Goal: Information Seeking & Learning: Learn about a topic

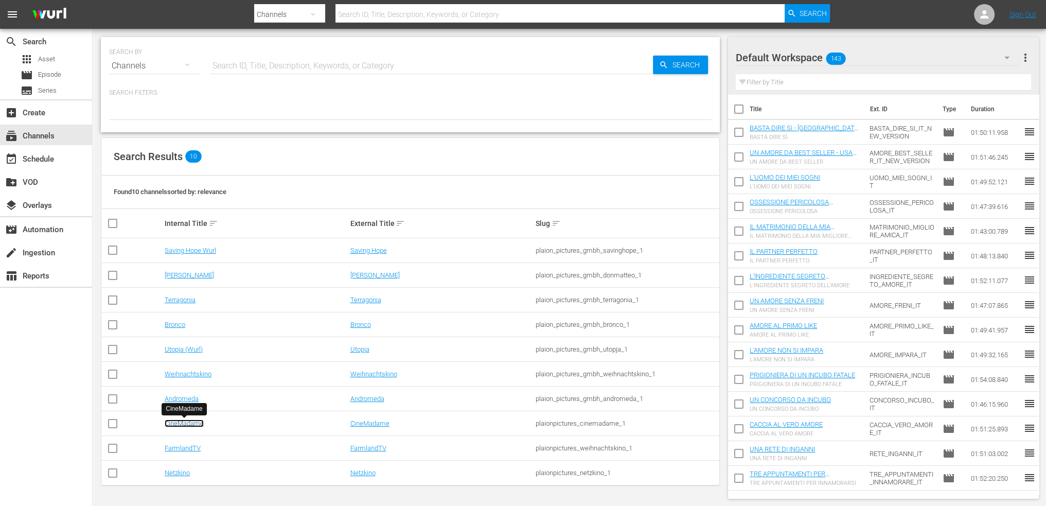
click at [188, 423] on link "CineMadame" at bounding box center [184, 423] width 39 height 8
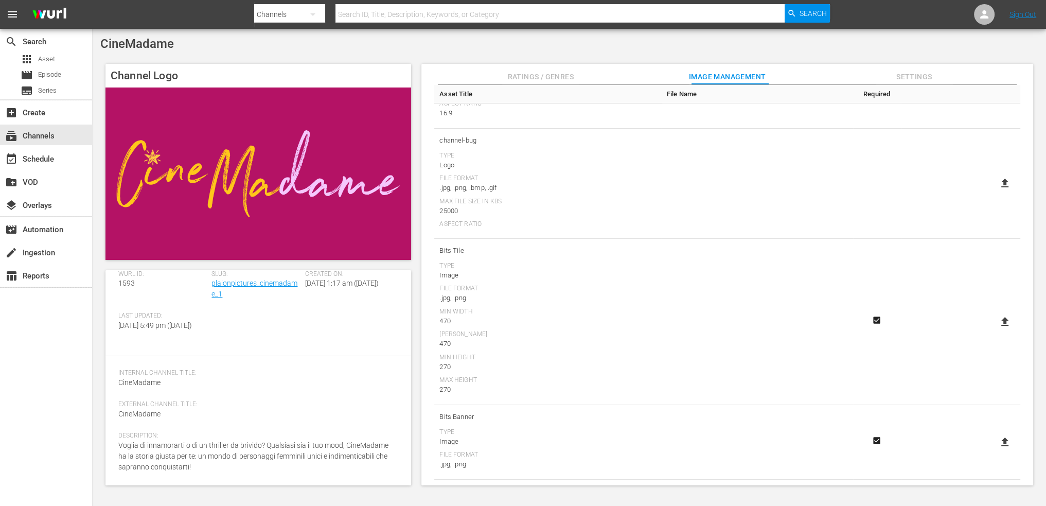
scroll to position [210, 0]
click at [29, 162] on div "event_available Schedule" at bounding box center [29, 157] width 58 height 9
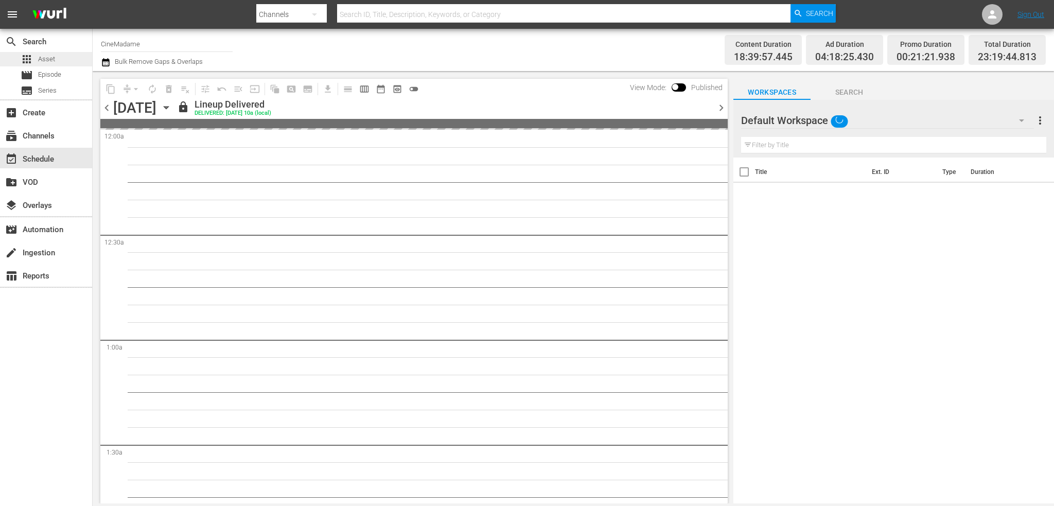
click at [43, 59] on span "Asset" at bounding box center [46, 59] width 17 height 10
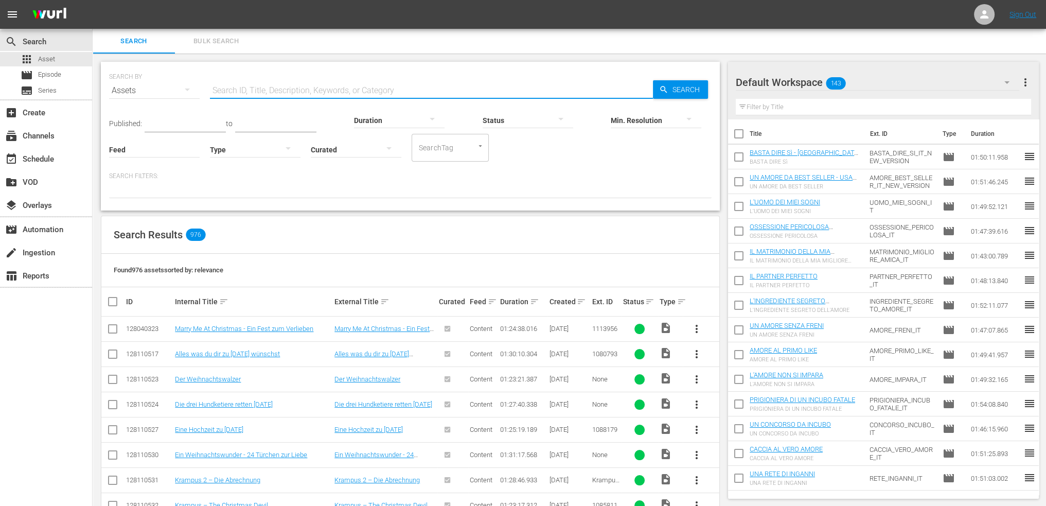
click at [279, 94] on input "text" at bounding box center [431, 90] width 443 height 25
type input "FINTA"
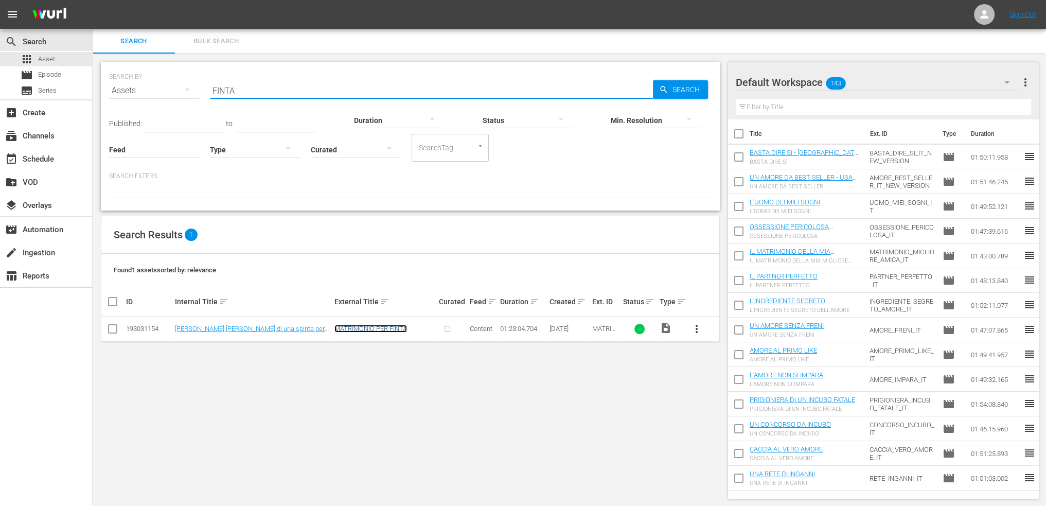
click at [361, 329] on link "MATRIMONIO PER FINTA" at bounding box center [370, 329] width 73 height 8
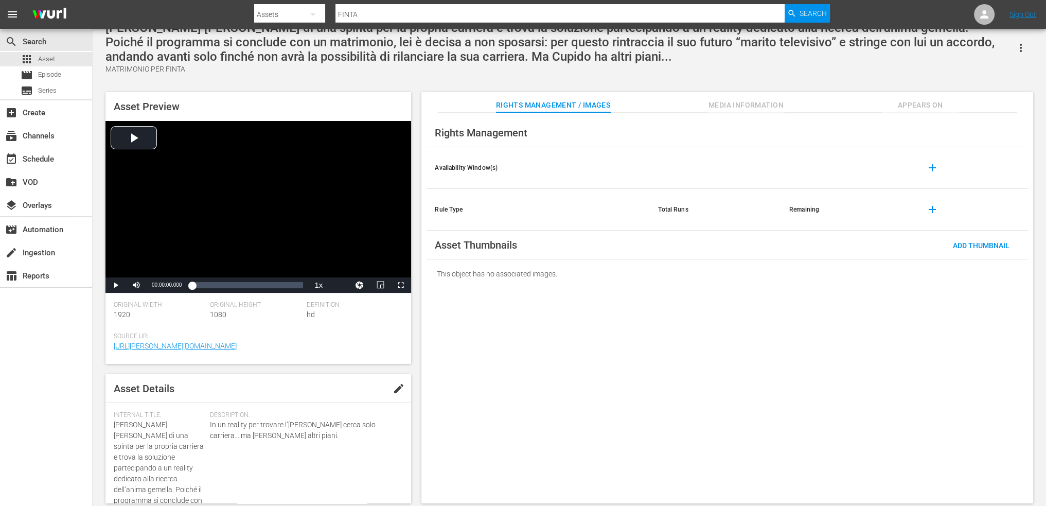
click at [737, 107] on span "Media Information" at bounding box center [745, 105] width 77 height 13
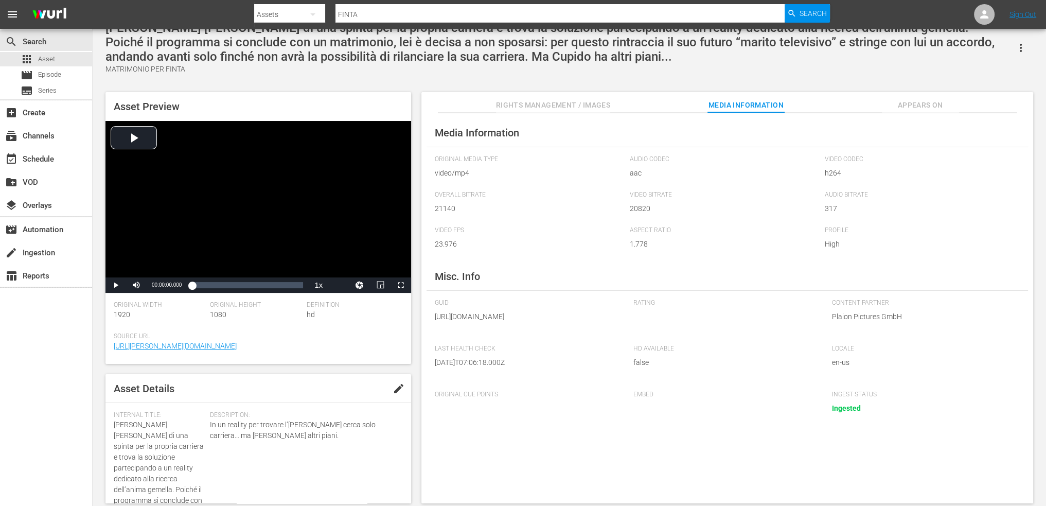
click at [913, 100] on span "Appears On" at bounding box center [920, 105] width 77 height 13
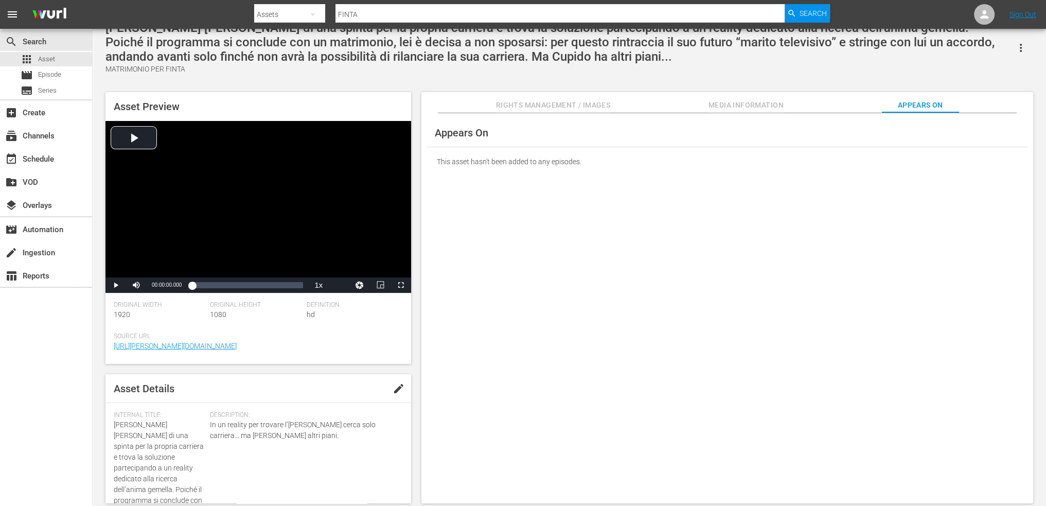
click at [563, 97] on button "Rights Management / Images" at bounding box center [553, 102] width 114 height 21
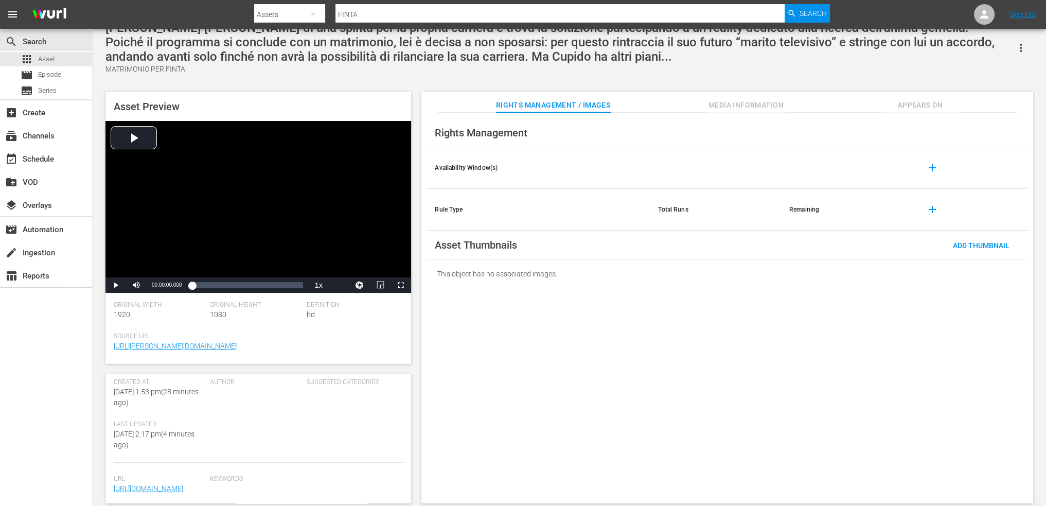
scroll to position [360, 0]
click at [254, 281] on div "Loaded : 0.12% 00:46:32.357 00:00:00.000" at bounding box center [247, 285] width 111 height 10
click at [293, 282] on div "Loaded : 57.47% 01:15:46.234 00:46:40.961" at bounding box center [247, 285] width 111 height 10
click at [274, 282] on div "Loaded : 92.05% 01:01:09.296 01:15:48.400" at bounding box center [247, 285] width 111 height 10
click at [200, 284] on div "00:05:46.160" at bounding box center [200, 285] width 1 height 10
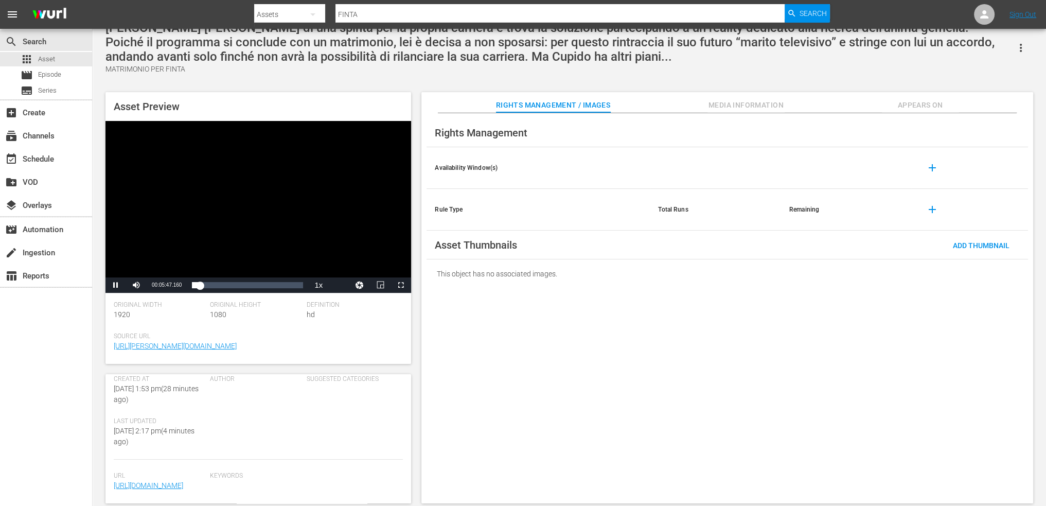
click at [293, 189] on div "Video Player" at bounding box center [258, 199] width 306 height 156
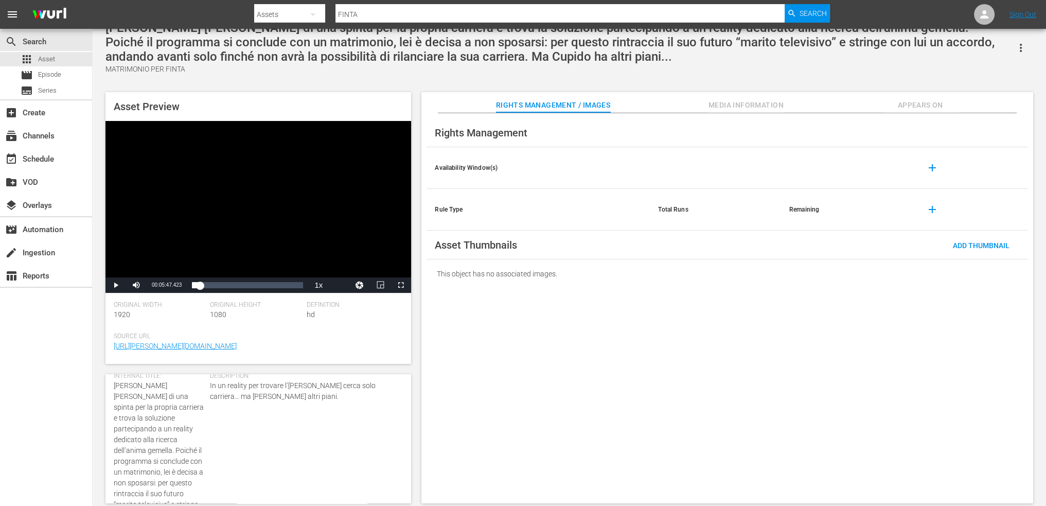
scroll to position [0, 0]
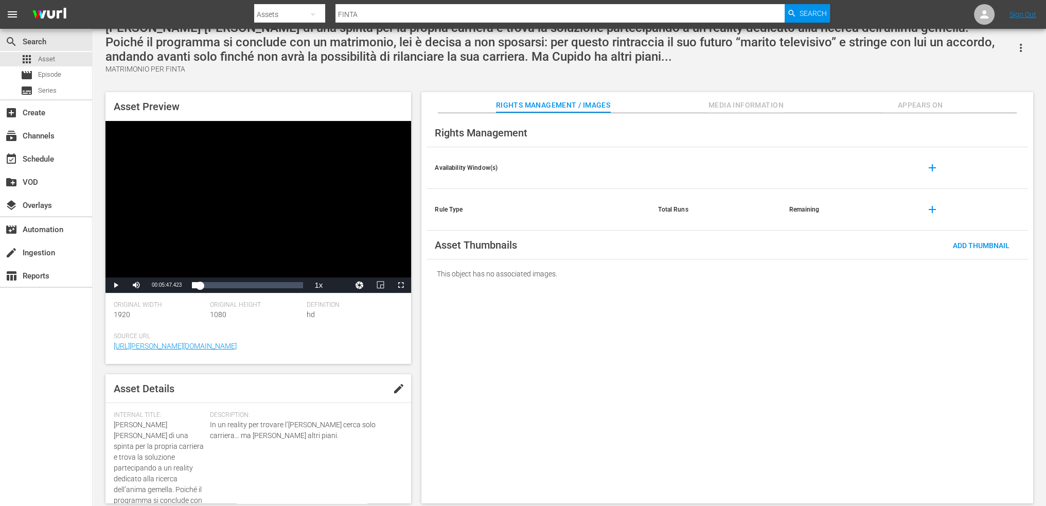
click at [399, 387] on span "edit" at bounding box center [399, 388] width 12 height 12
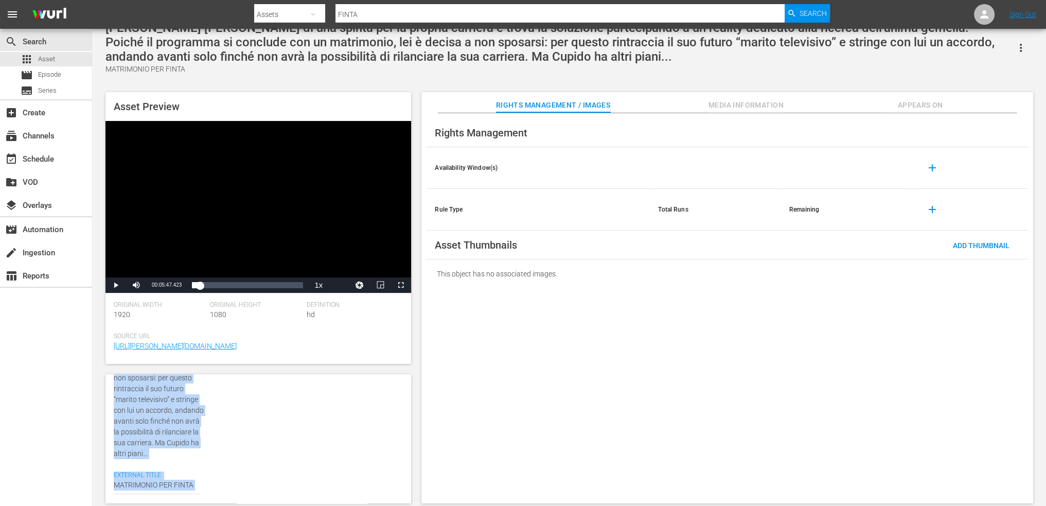
scroll to position [183, 0]
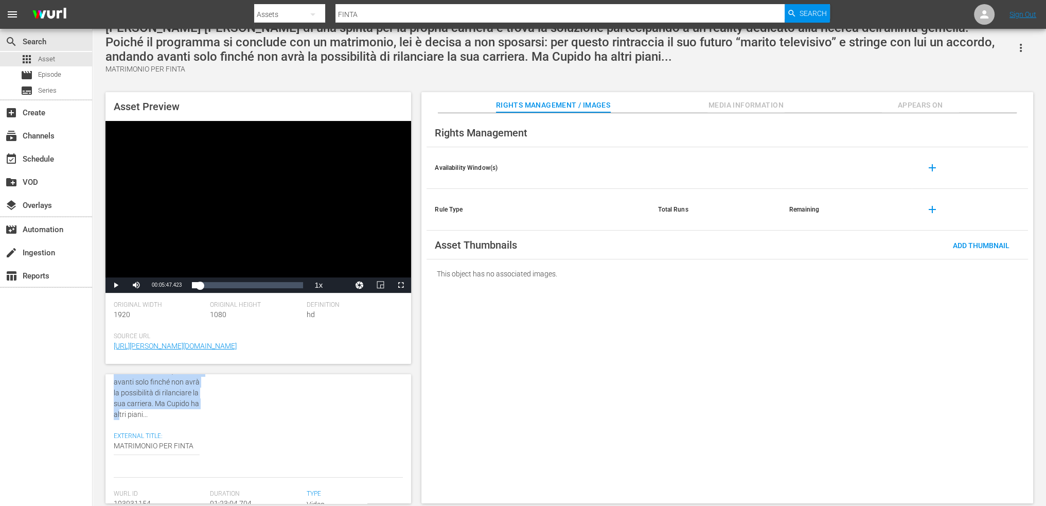
drag, startPoint x: 115, startPoint y: 421, endPoint x: 198, endPoint y: 409, distance: 83.8
click at [198, 409] on div "Internal Title: Tara ha bisogno di una spinta per la propria carriera e trova l…" at bounding box center [162, 353] width 96 height 250
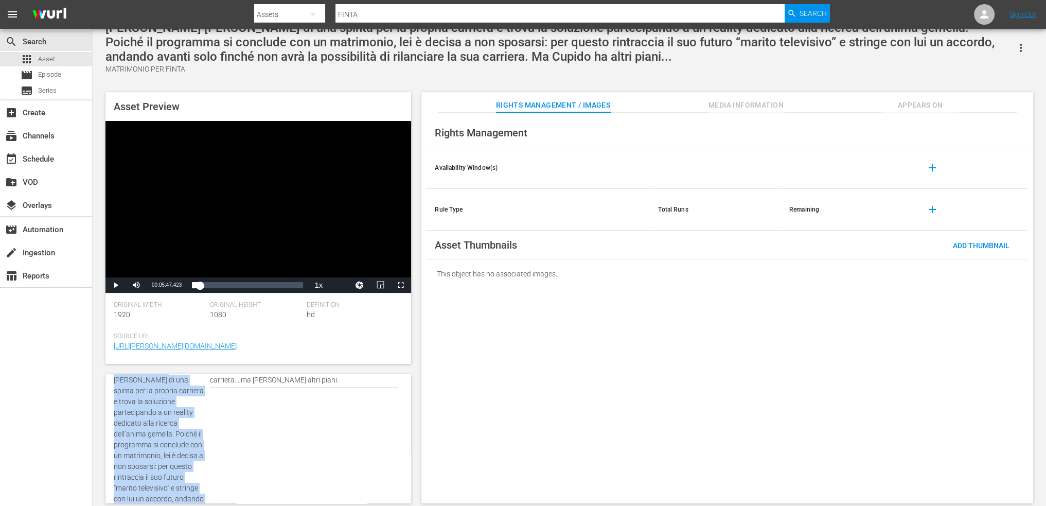
scroll to position [0, 0]
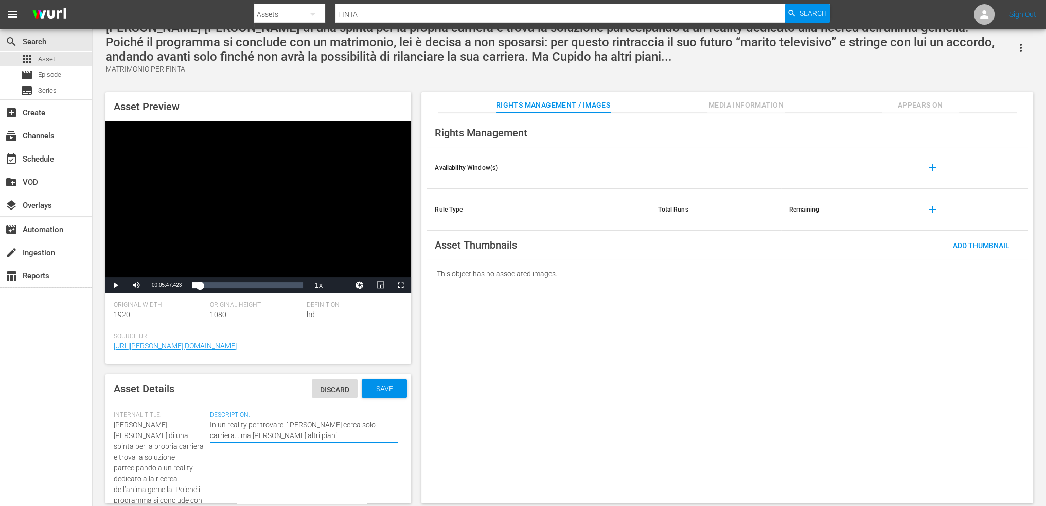
drag, startPoint x: 210, startPoint y: 426, endPoint x: 294, endPoint y: 441, distance: 85.8
paste textarea "Questo e film di fantasia : la realtà non esiste la magia : c'è satana e la sua…"
type textarea "IQuesto e film di fantasia : la realtà non esiste la magia : c'è satana e la su…"
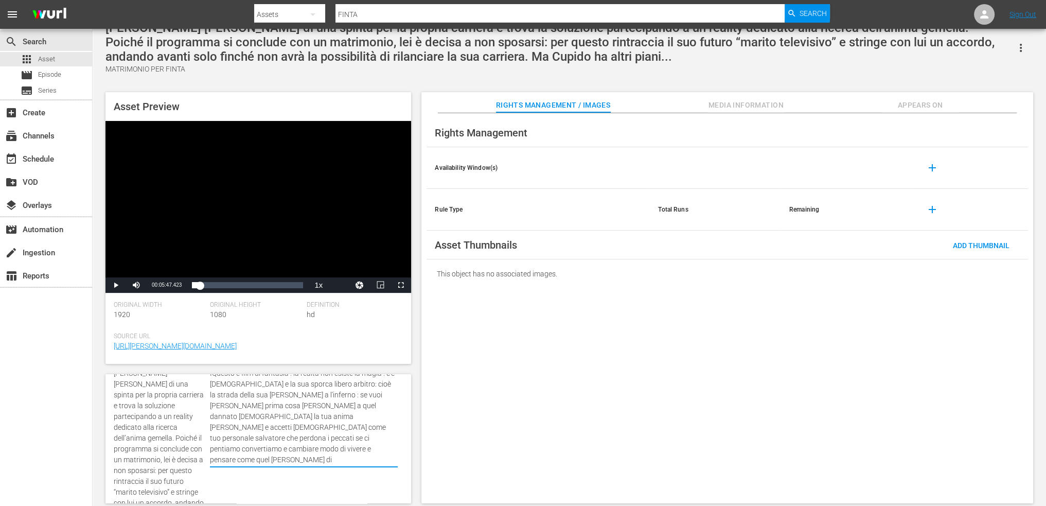
scroll to position [154, 0]
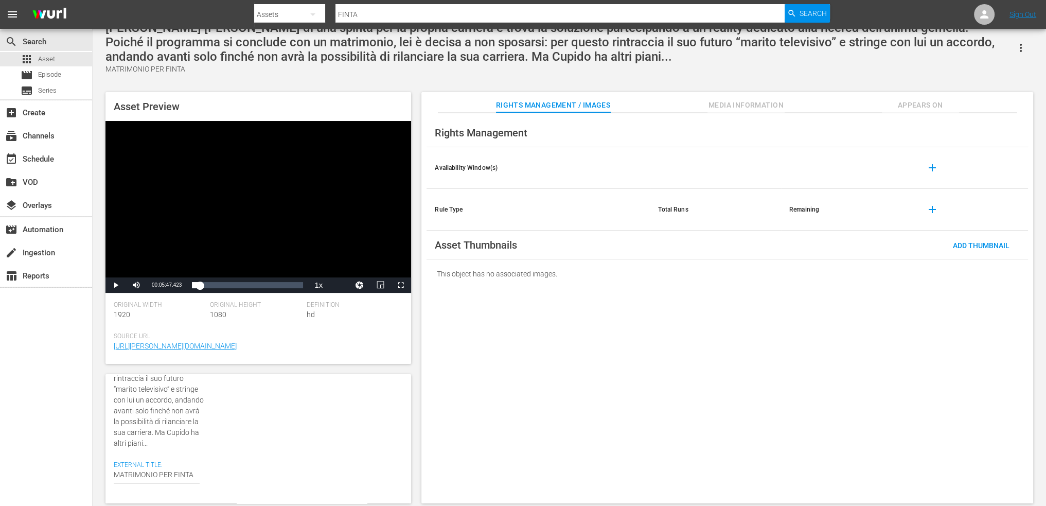
type textarea "IQuesto e film di fantasia : la realtà non esiste la magia : c'è satana e la su…"
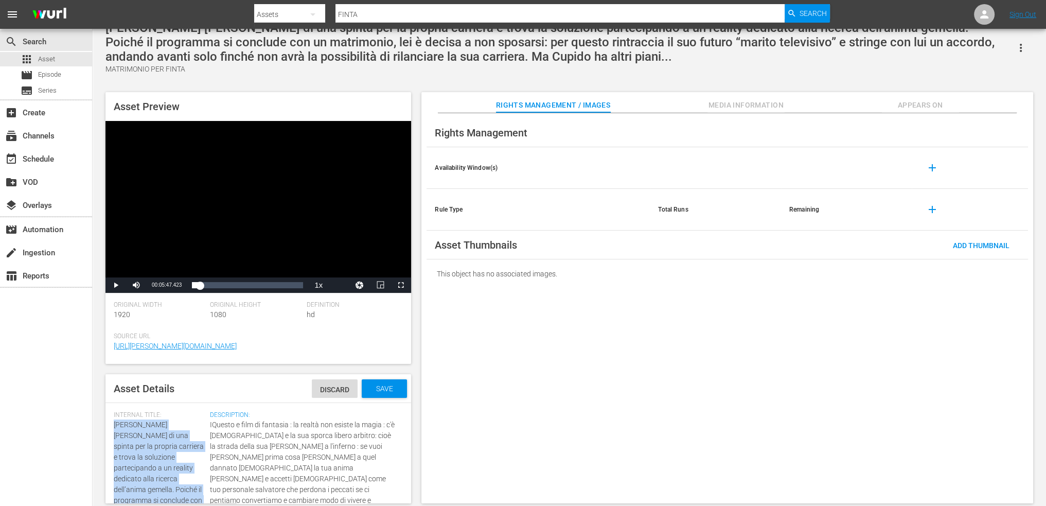
drag, startPoint x: 149, startPoint y: 434, endPoint x: 113, endPoint y: 427, distance: 36.2
click at [113, 427] on div "Asset Details Discard Save Internal Title: Tara ha bisogno di una spinta per la…" at bounding box center [258, 438] width 306 height 129
copy span "Tara ha bisogno di una spinta per la propria carriera e trova la soluzione part…"
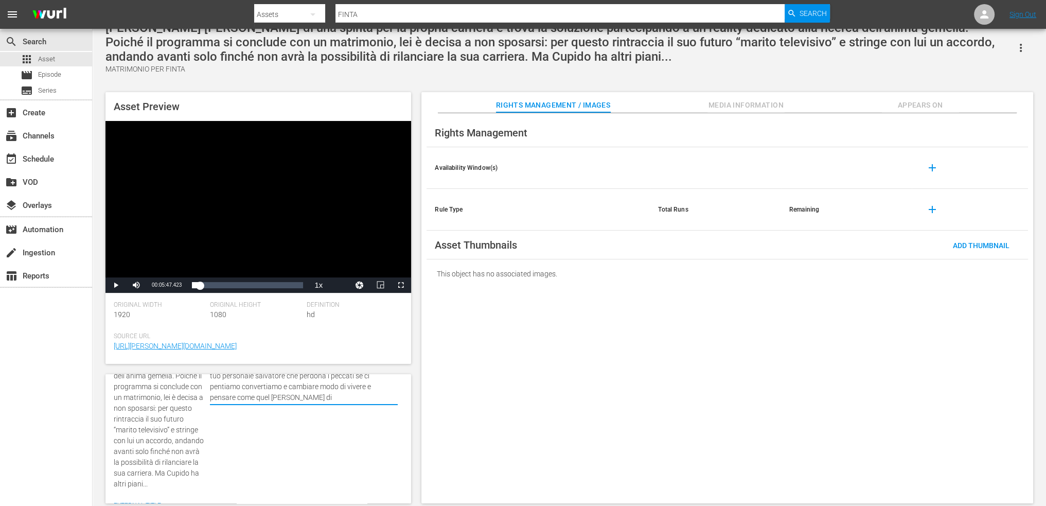
scroll to position [126, 0]
drag, startPoint x: 208, startPoint y: 423, endPoint x: 314, endPoint y: 384, distance: 113.0
paste textarea "Tara ha bisogno di una spinta per la propria carriera e trova la soluzione part…"
type textarea "Tara ha bisogno di una spinta per la propria carriera e trova la soluzione part…"
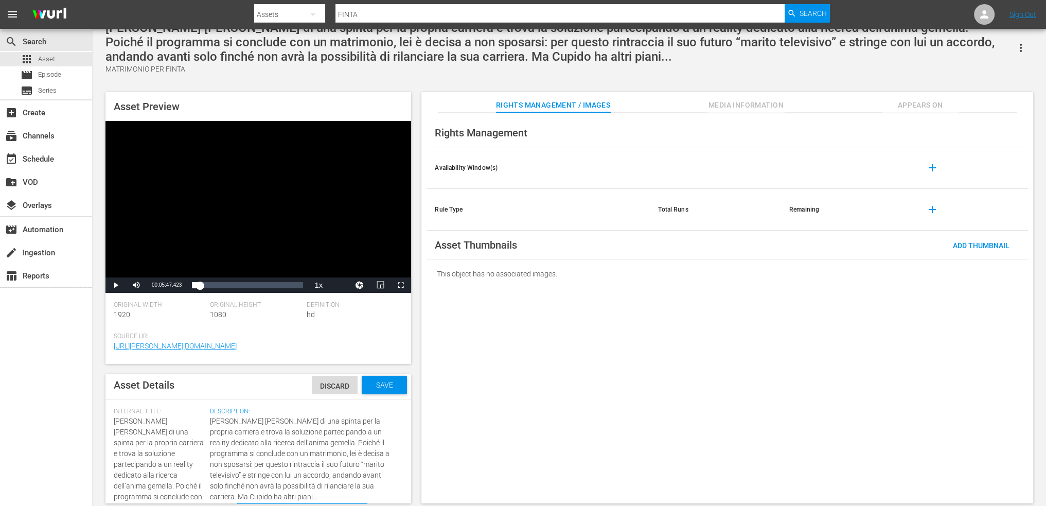
scroll to position [0, 0]
type textarea "Tara ha bisogno di una spinta per la propria carriera e trova la soluzione part…"
click at [370, 393] on span "Save" at bounding box center [384, 388] width 33 height 8
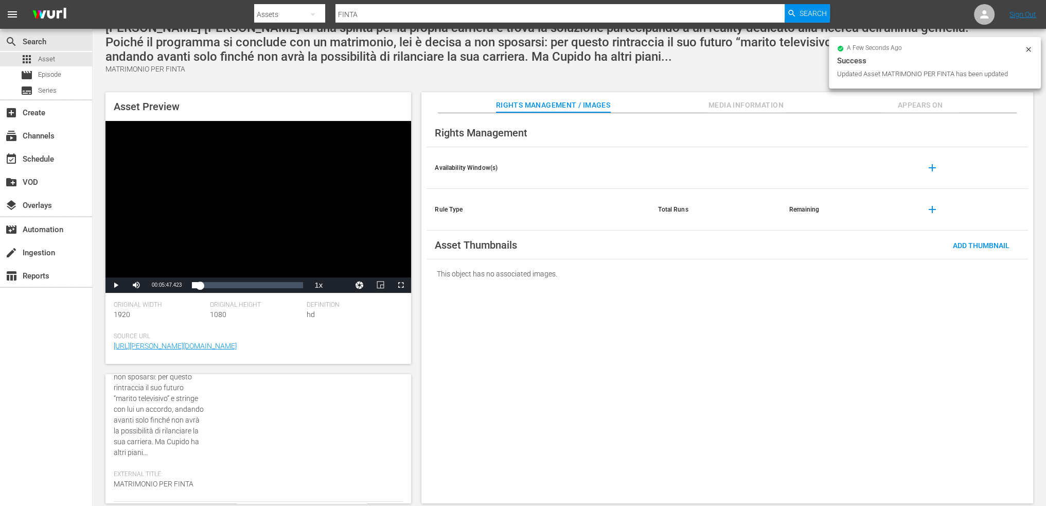
scroll to position [154, 0]
click at [149, 423] on span "Tara ha bisogno di una spinta per la propria carriera e trova la soluzione part…" at bounding box center [159, 356] width 90 height 181
click at [148, 415] on div "Internal Title: Tara ha bisogno di una spinta per la propria carriera e trova l…" at bounding box center [159, 353] width 91 height 192
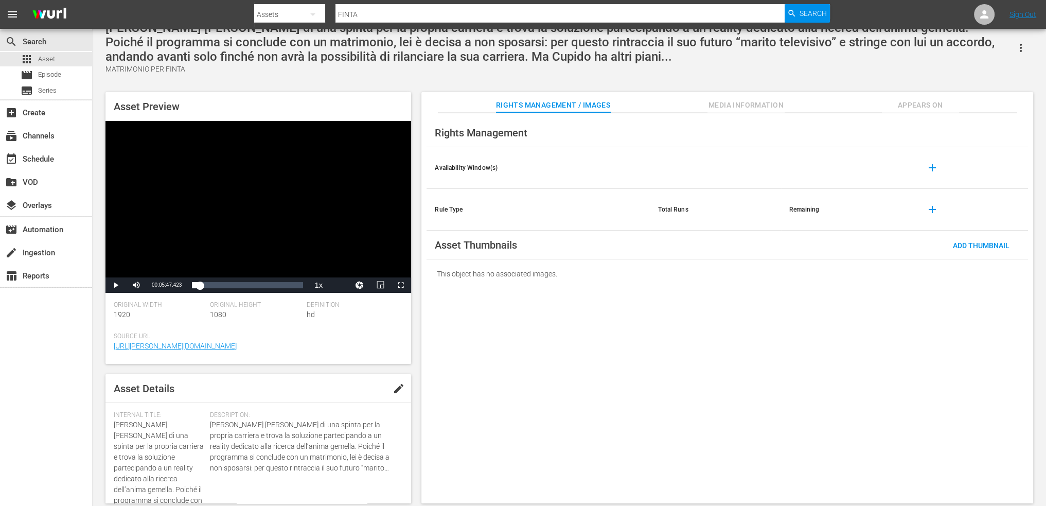
scroll to position [51, 0]
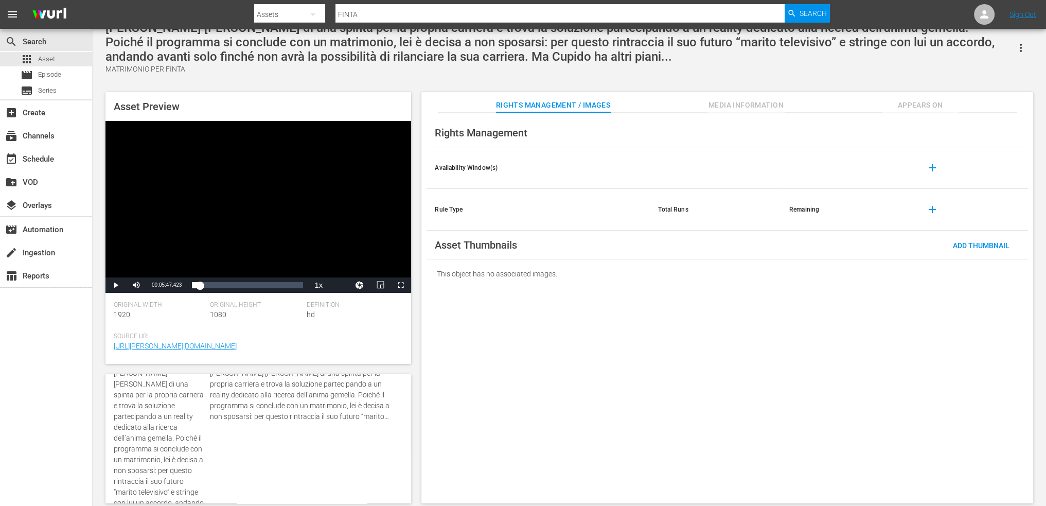
click at [344, 403] on span "Tara ha bisogno di una spinta per la propria carriera e trova la soluzione part…" at bounding box center [304, 395] width 188 height 54
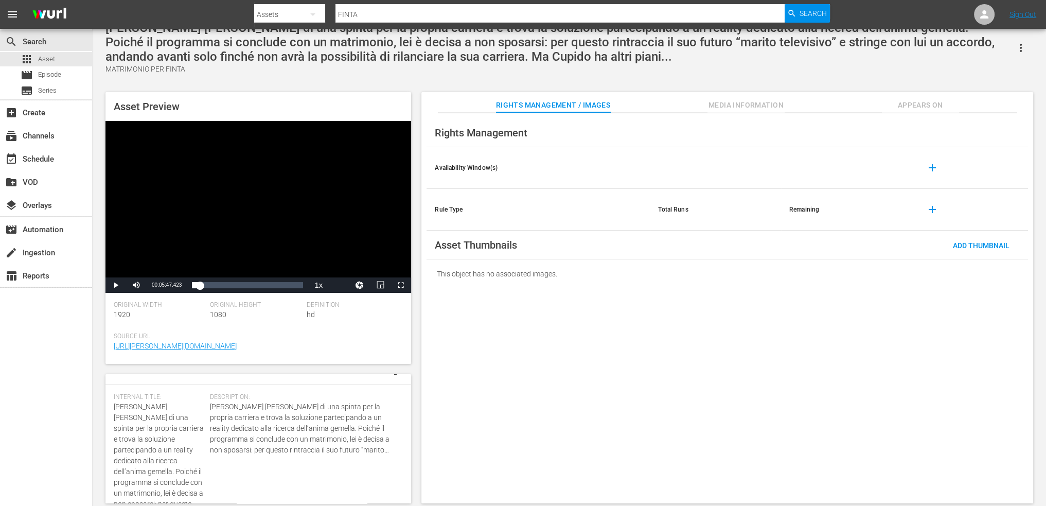
scroll to position [0, 0]
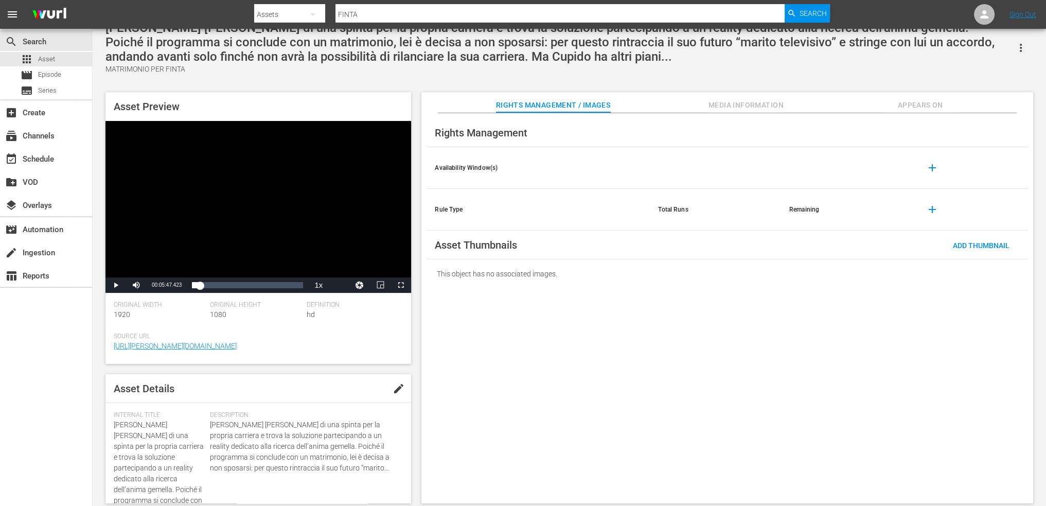
drag, startPoint x: 105, startPoint y: 445, endPoint x: 110, endPoint y: 438, distance: 8.4
click at [105, 445] on div "Asset Preview Video Player is loading. Play Video Play Mute Current Time 00:05:…" at bounding box center [569, 292] width 938 height 411
click at [154, 426] on span "Tara ha bisogno di una spinta per la propria carriera e trova la soluzione part…" at bounding box center [159, 510] width 90 height 181
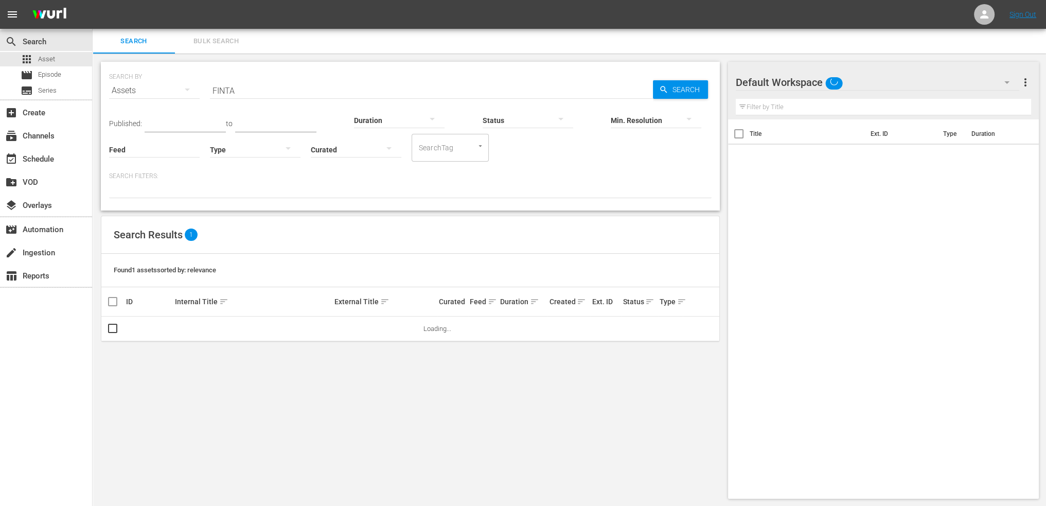
scroll to position [1, 0]
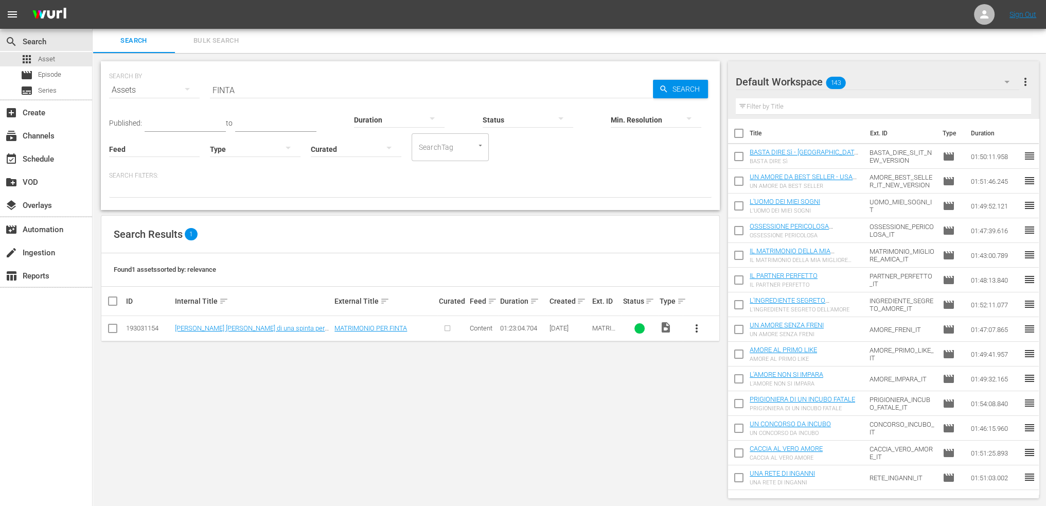
drag, startPoint x: 475, startPoint y: 362, endPoint x: 483, endPoint y: 353, distance: 11.7
click at [475, 362] on div "SEARCH BY Search By Assets Search ID, Title, Description, Keywords, or Category…" at bounding box center [410, 279] width 635 height 453
click at [220, 87] on input "FINTA" at bounding box center [431, 90] width 443 height 25
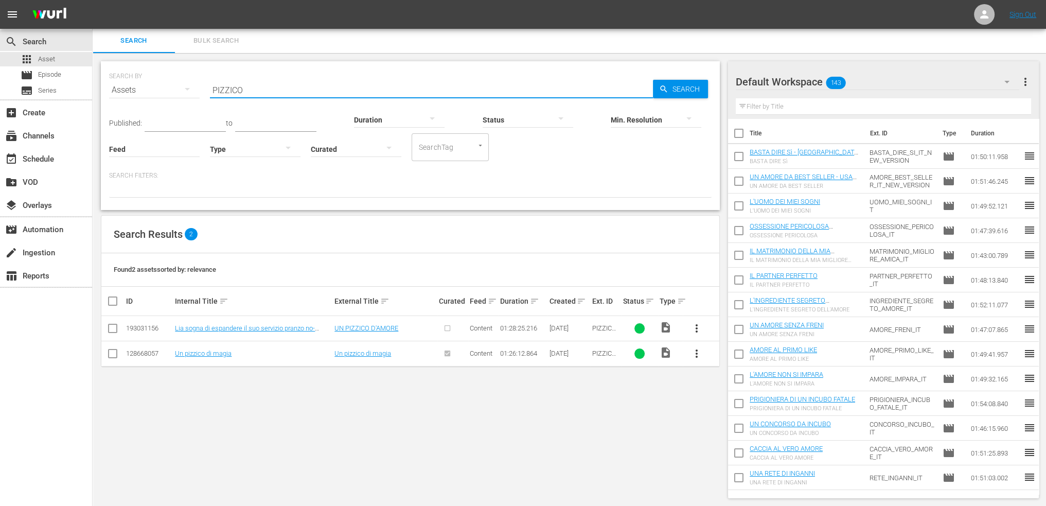
click at [324, 86] on input "PIZZICO" at bounding box center [431, 90] width 443 height 25
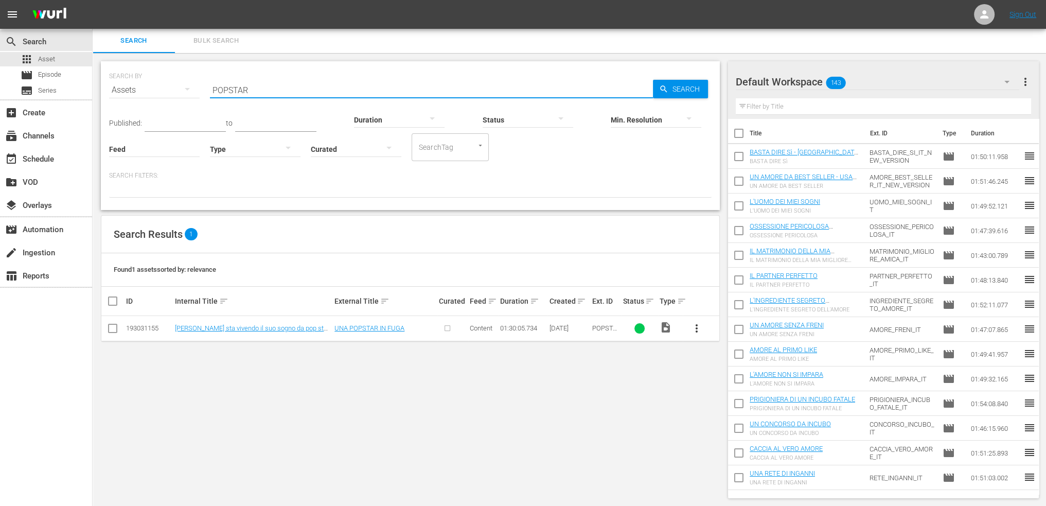
click at [324, 86] on input "POPSTAR" at bounding box center [431, 90] width 443 height 25
type input "AMORE VERO"
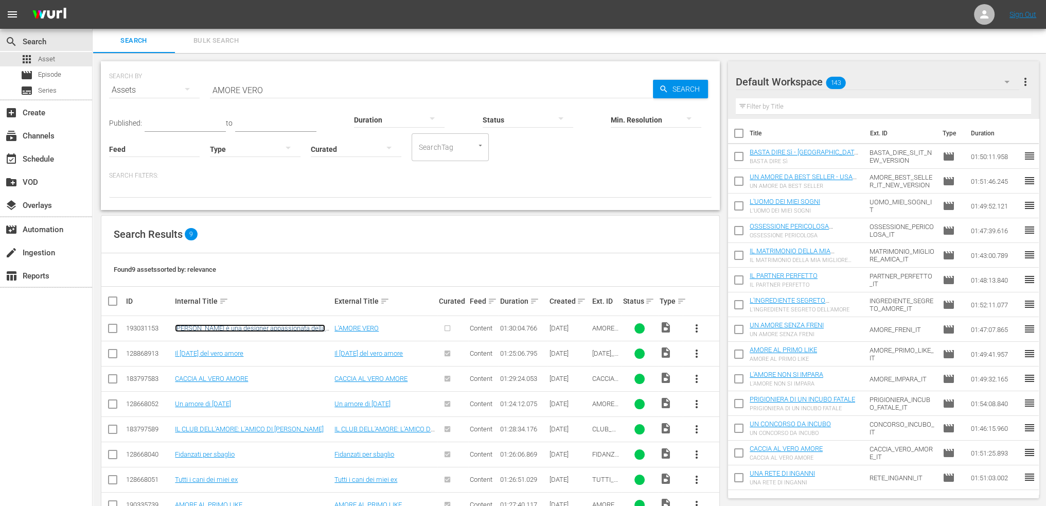
click at [216, 325] on link "Isabella è una designer appassionata della storia d’amore perfetta, mentre Blak…" at bounding box center [252, 343] width 154 height 39
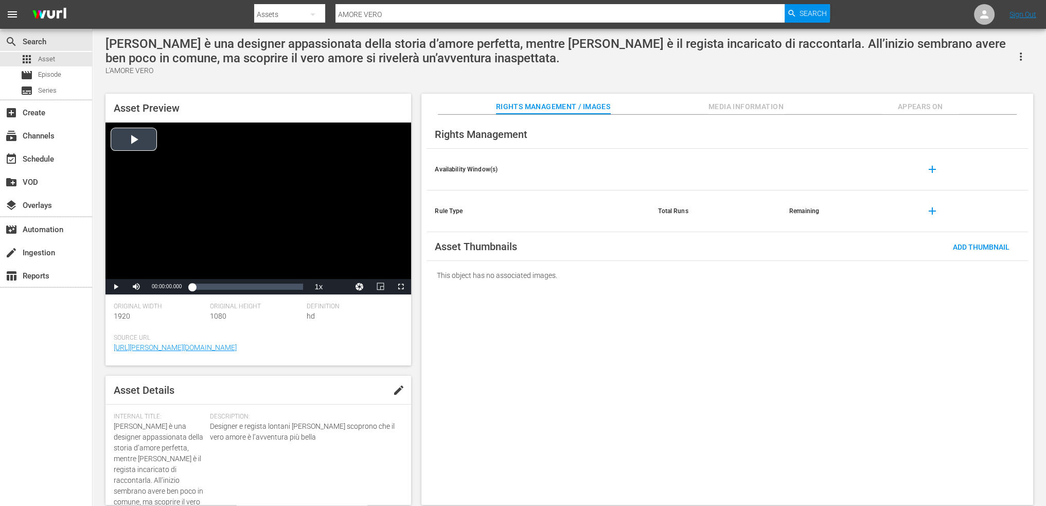
click at [191, 169] on div "Video Player" at bounding box center [258, 200] width 306 height 156
click at [219, 288] on div "Loaded : 0.33% 00:22:06.169 00:00:00.983" at bounding box center [247, 286] width 111 height 10
click at [269, 281] on div "Loaded : 24.78% 01:02:08.287 00:21:42.980" at bounding box center [247, 286] width 121 height 15
click at [290, 284] on div "01:19:14.192" at bounding box center [290, 286] width 1 height 10
click at [298, 287] on div "01:26:19.567" at bounding box center [298, 286] width 1 height 10
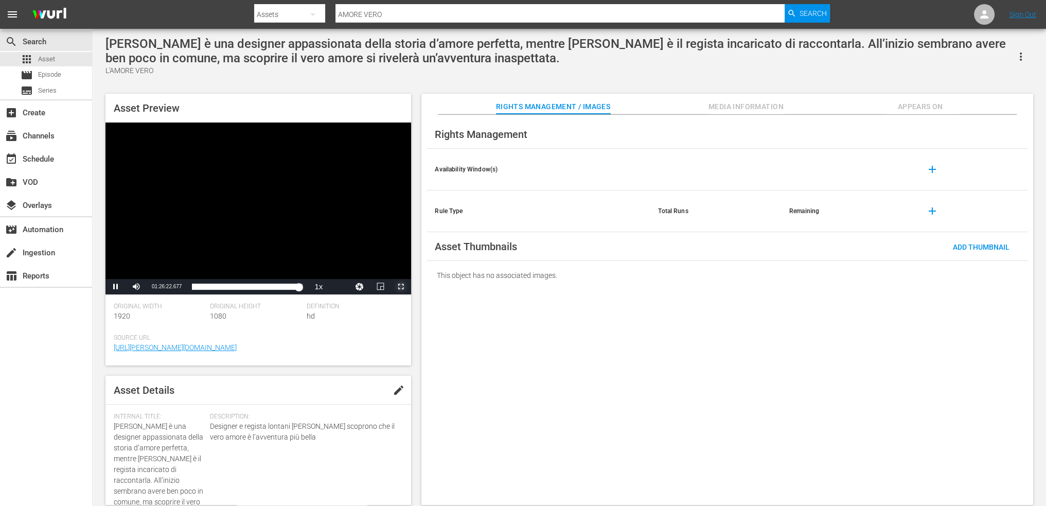
click at [401, 287] on span "Video Player" at bounding box center [401, 287] width 0 height 0
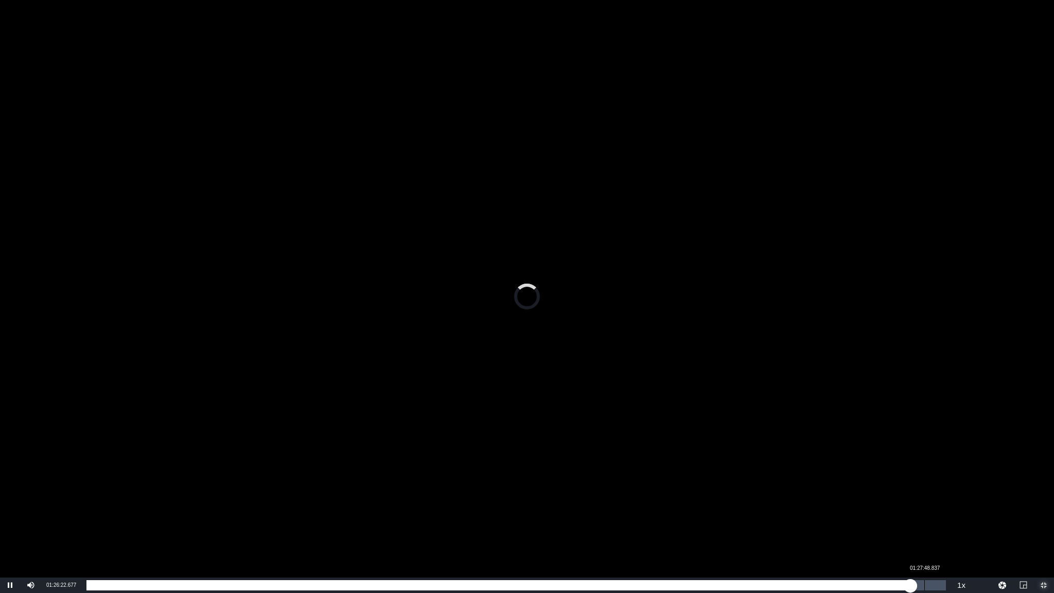
click at [924, 505] on div "Loaded : 95.90% 01:27:48.837 01:26:22.933" at bounding box center [515, 585] width 859 height 10
drag, startPoint x: 930, startPoint y: 587, endPoint x: 944, endPoint y: 585, distance: 13.6
click at [936, 505] on div "01:27:46.344" at bounding box center [511, 585] width 850 height 10
drag, startPoint x: 944, startPoint y: 585, endPoint x: 930, endPoint y: 587, distance: 13.5
click at [930, 505] on div "01:29:51.850" at bounding box center [508, 585] width 844 height 10
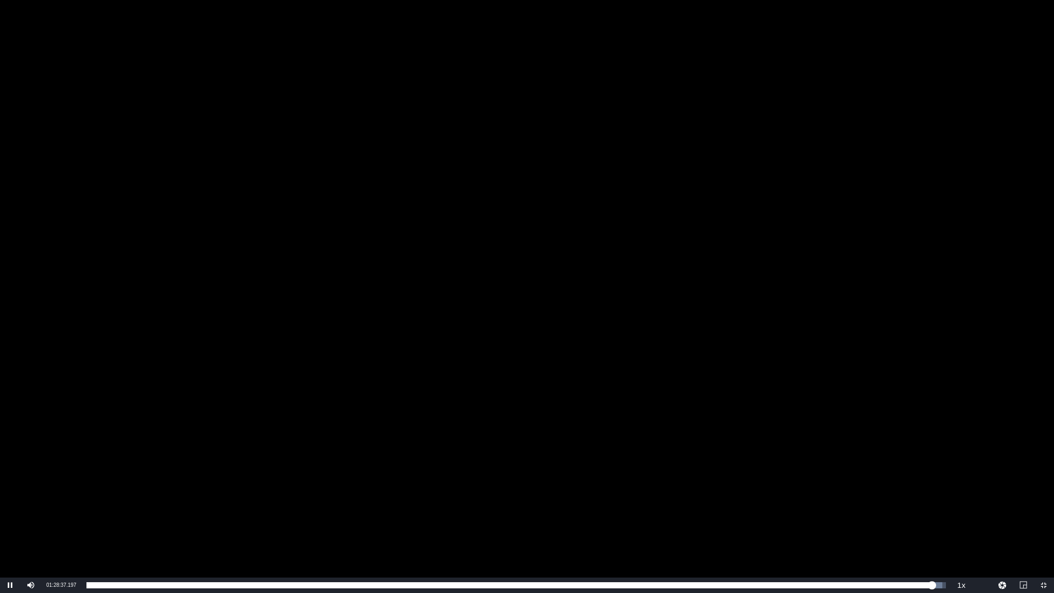
click at [580, 111] on div "Video Player" at bounding box center [527, 288] width 1054 height 577
click at [1043, 505] on span "Video Player" at bounding box center [1043, 585] width 0 height 0
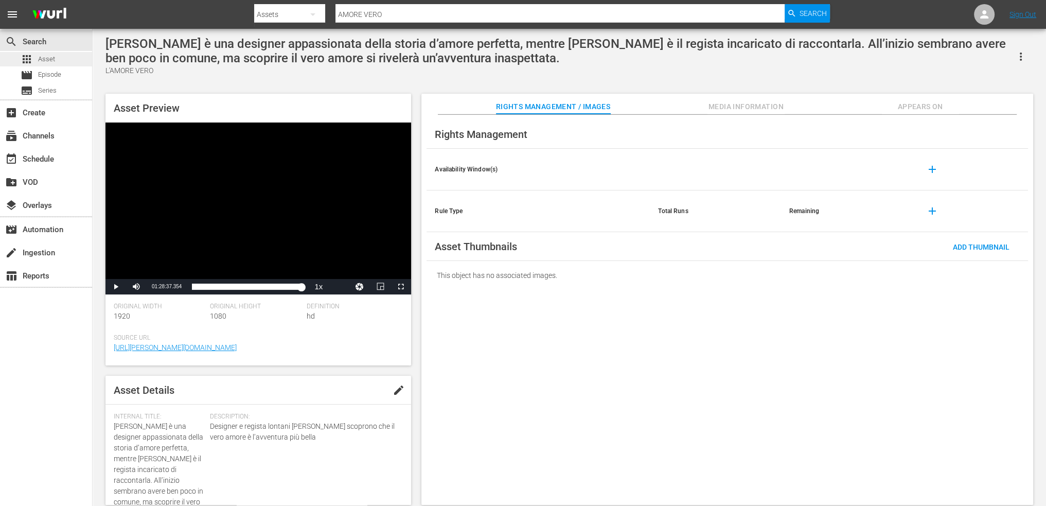
click at [52, 57] on span "Asset" at bounding box center [46, 59] width 17 height 10
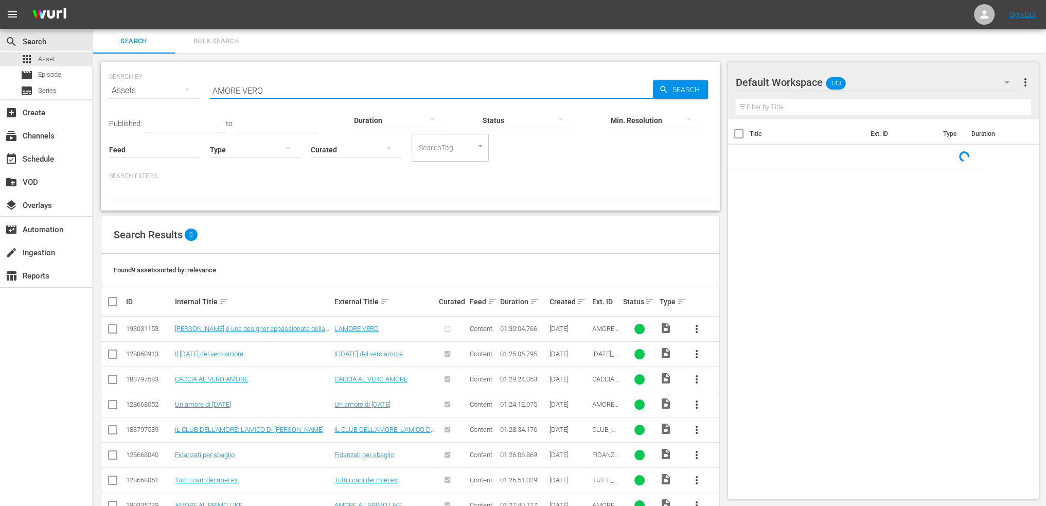
click at [291, 91] on input "AMORE VERO" at bounding box center [431, 90] width 443 height 25
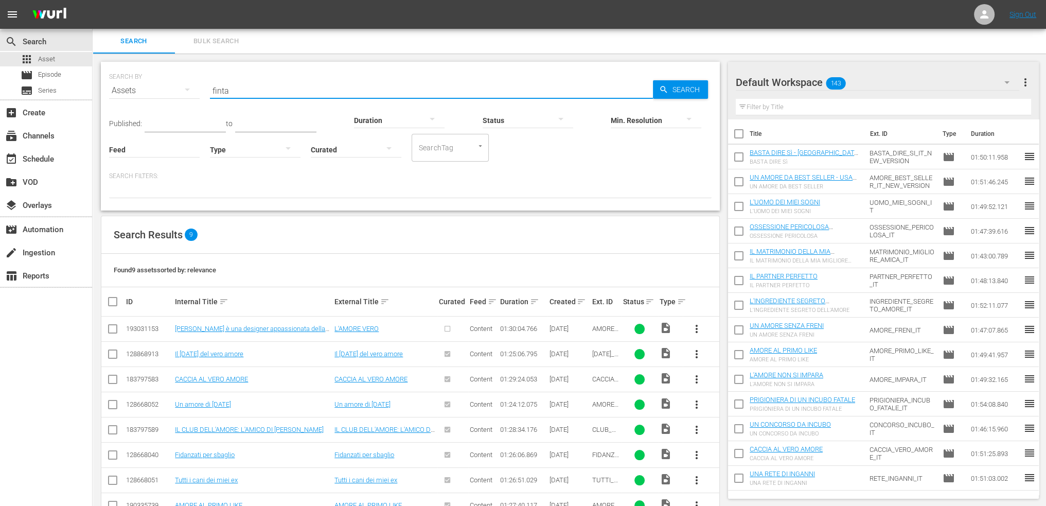
type input "finta"
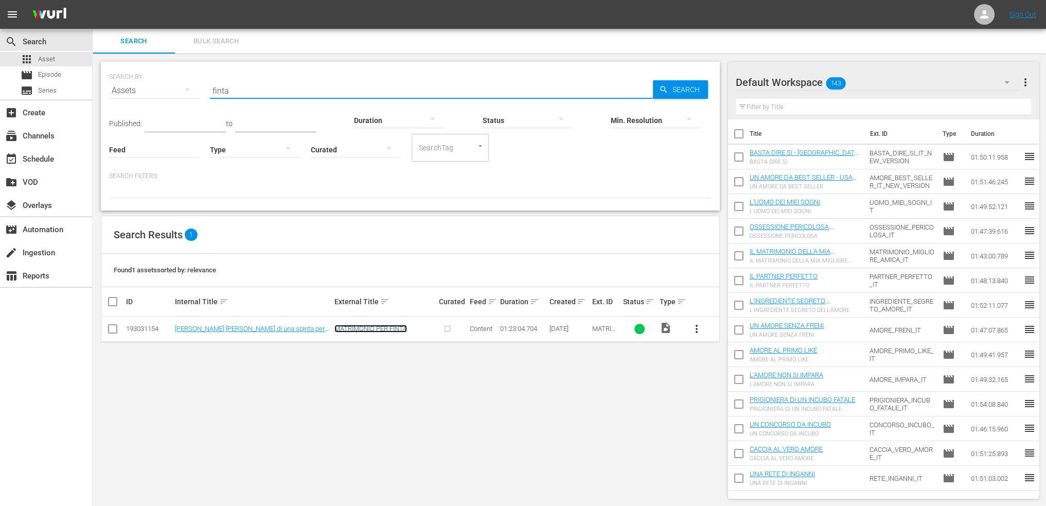
click at [367, 327] on link "MATRIMONIO PER FINTA" at bounding box center [370, 329] width 73 height 8
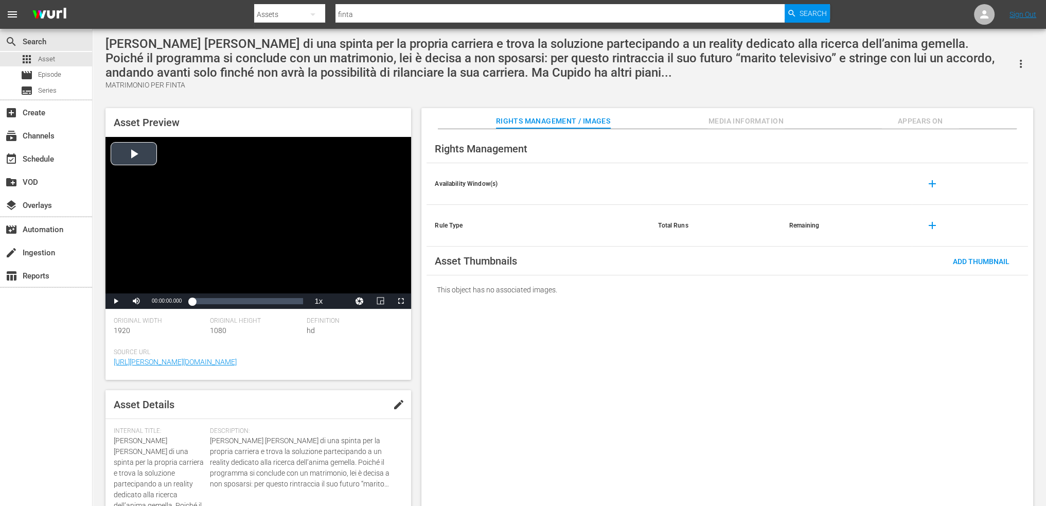
click at [149, 168] on div "Video Player" at bounding box center [258, 215] width 306 height 156
drag, startPoint x: 406, startPoint y: 307, endPoint x: 406, endPoint y: 369, distance: 62.3
click at [401, 301] on span "Video Player" at bounding box center [401, 301] width 0 height 0
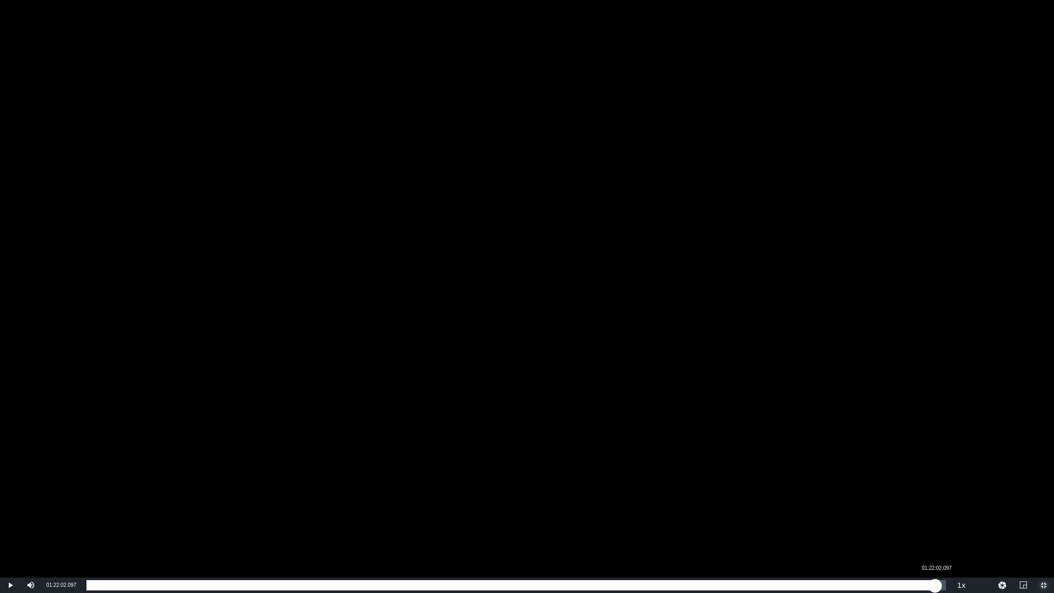
click at [934, 505] on div "Loaded : 0.48% 01:22:02.097 00:00:11.303" at bounding box center [515, 585] width 859 height 10
click at [939, 505] on div "01:22:02.562" at bounding box center [512, 585] width 852 height 10
click at [945, 505] on div "01:22:26.291" at bounding box center [515, 585] width 859 height 10
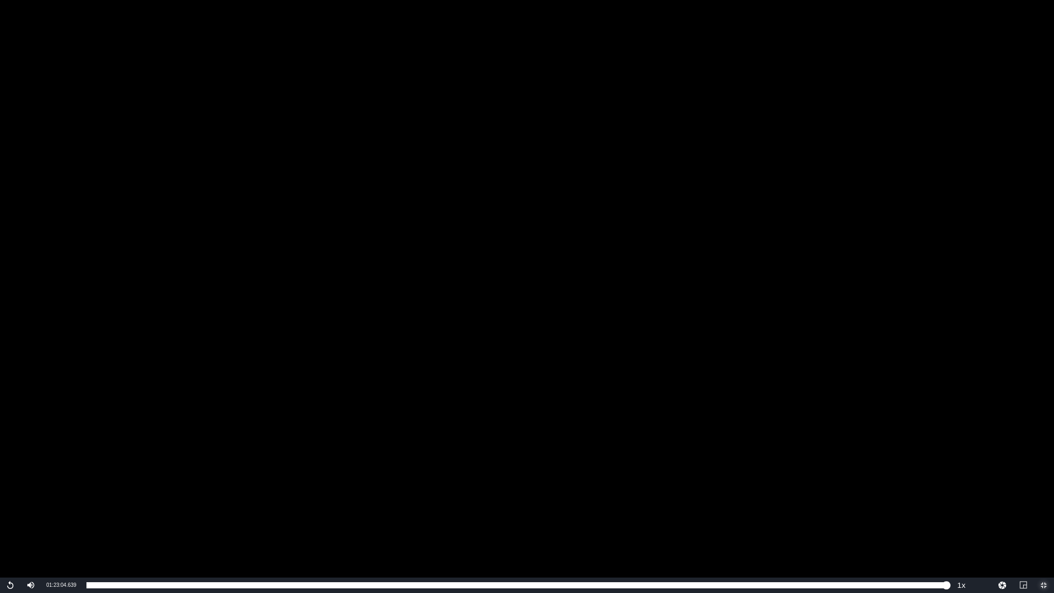
click at [1043, 505] on span "Video Player" at bounding box center [1043, 585] width 0 height 0
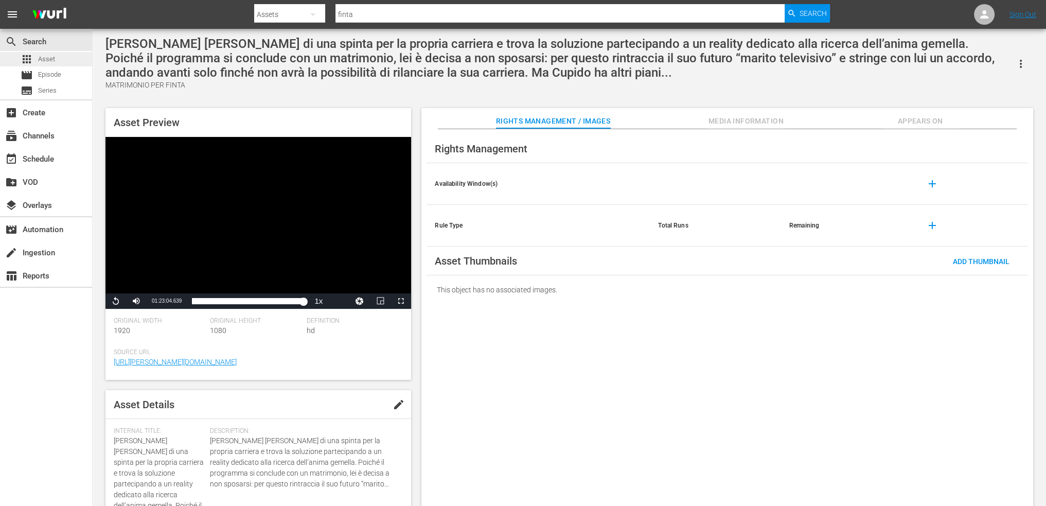
click at [38, 61] on span "Asset" at bounding box center [46, 59] width 17 height 10
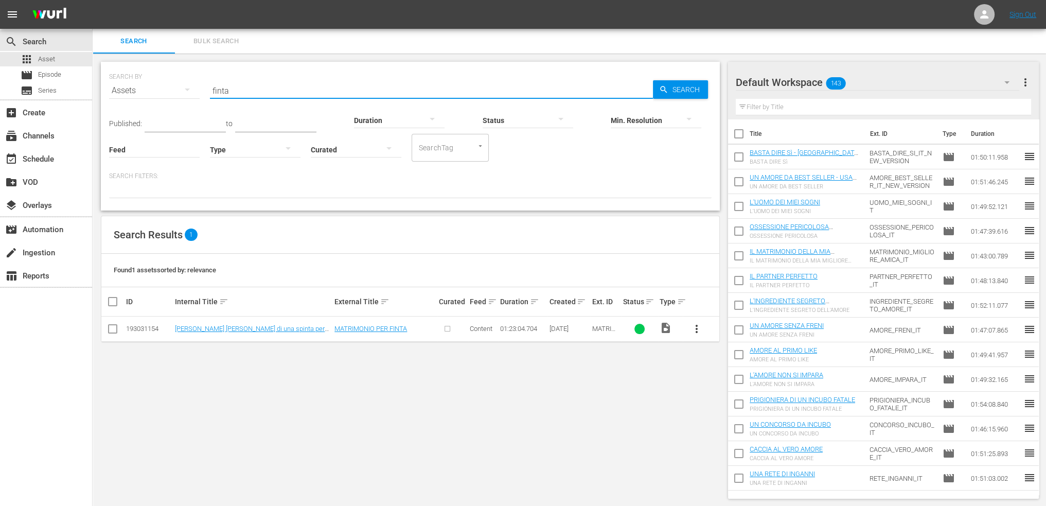
click at [319, 94] on input "finta" at bounding box center [431, 90] width 443 height 25
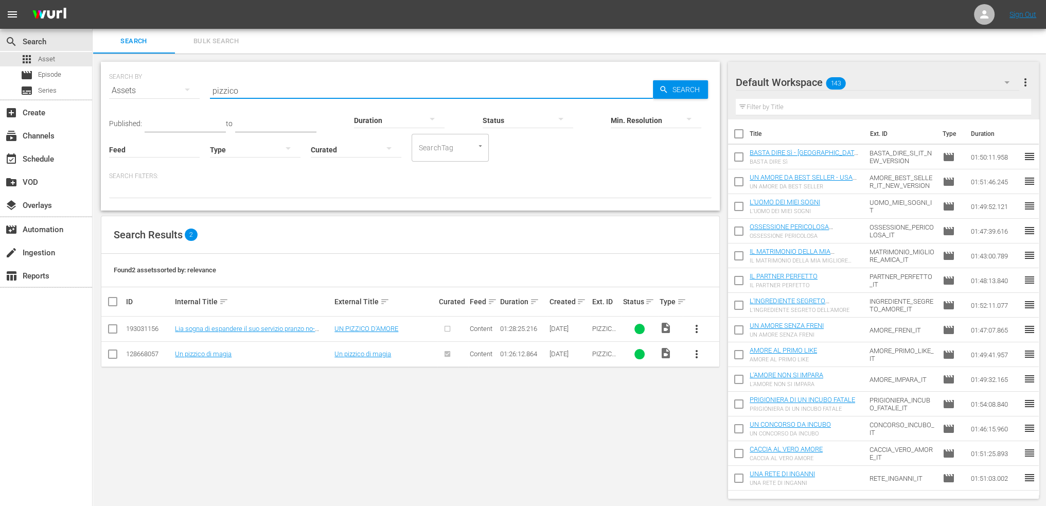
type input "pizzico"
click at [373, 329] on link "UN PIZZICO D'AMORE" at bounding box center [366, 329] width 64 height 8
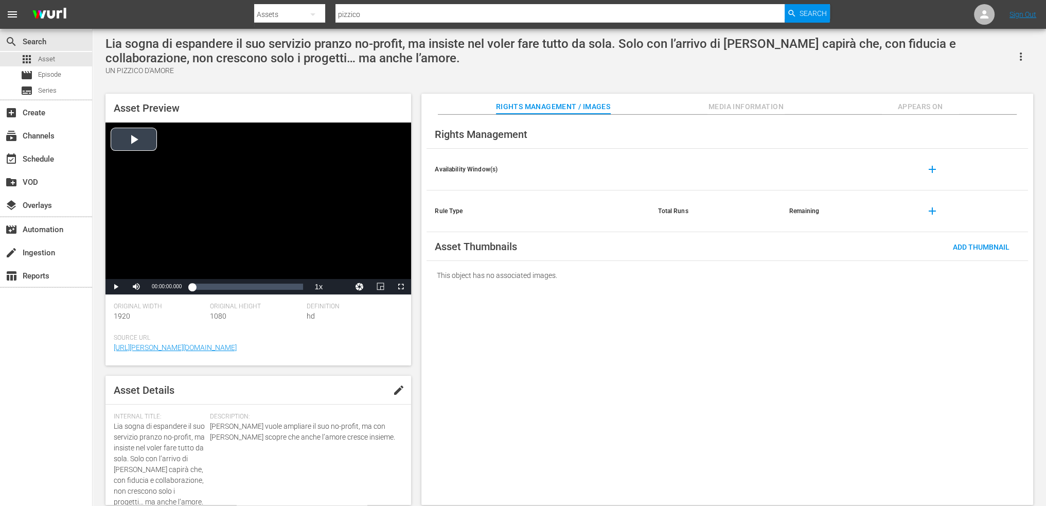
click at [187, 234] on div "Video Player" at bounding box center [258, 200] width 306 height 156
click at [401, 287] on span "Video Player" at bounding box center [401, 287] width 0 height 0
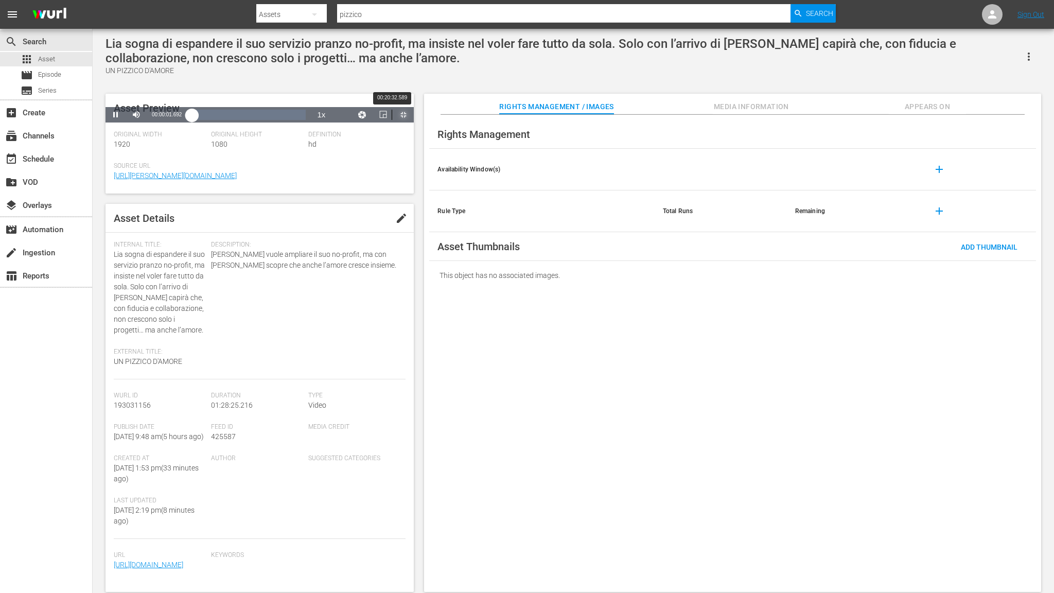
click at [286, 120] on div "Loaded : 0.23% 00:20:32.589 00:00:01.855" at bounding box center [249, 115] width 114 height 10
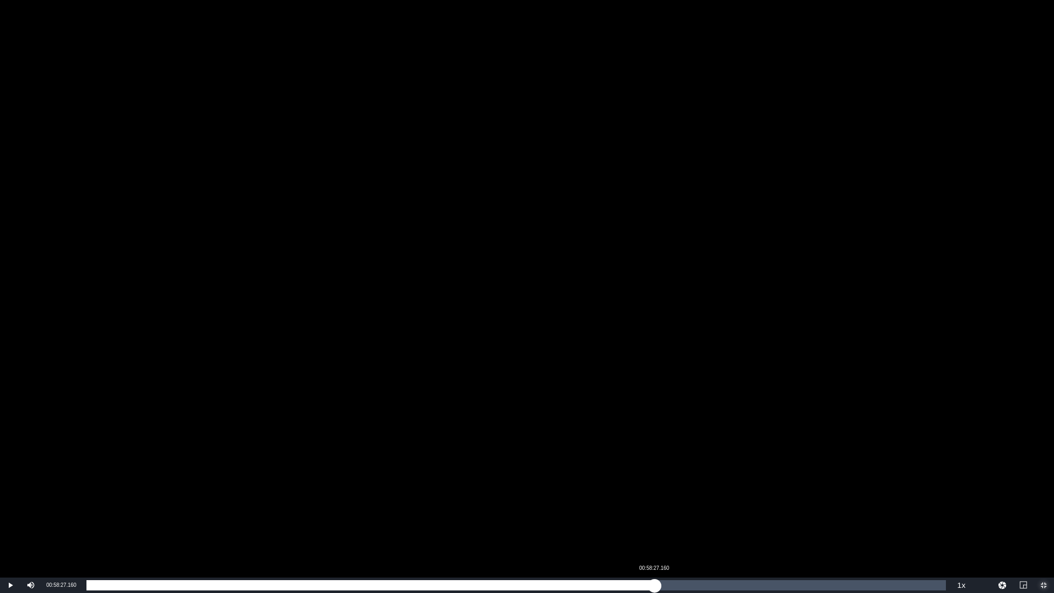
click at [655, 505] on div "Loaded : 24.45% 00:58:27.160 00:20:40.211" at bounding box center [515, 585] width 859 height 10
click at [802, 505] on div "Loaded : 66.79% 01:13:42.072 00:58:30.760" at bounding box center [515, 585] width 859 height 10
click at [888, 505] on div "Loaded : 83.55% 01:22:23.063 01:13:40.796" at bounding box center [515, 585] width 859 height 10
click at [921, 505] on div "Loaded : 93.28% 01:25:52.730 01:22:26.605" at bounding box center [515, 585] width 859 height 10
click at [933, 505] on div "01:27:08.973" at bounding box center [933, 585] width 1 height 10
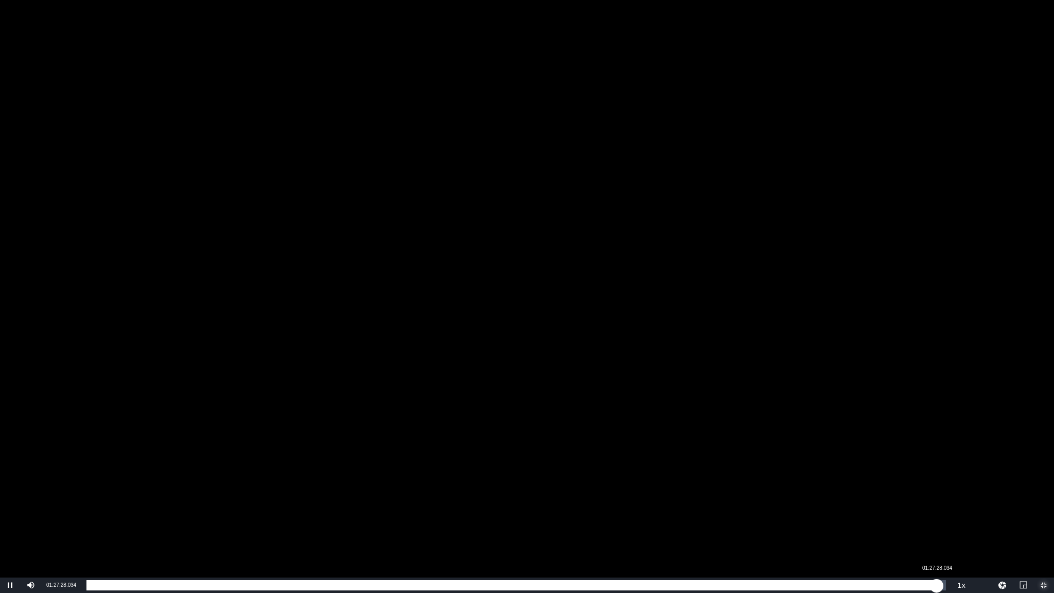
click at [936, 505] on div "01:27:09.420" at bounding box center [511, 585] width 850 height 10
click at [943, 505] on div "01:27:31.516" at bounding box center [514, 585] width 856 height 10
click at [944, 505] on div "01:28:06.549" at bounding box center [515, 585] width 858 height 10
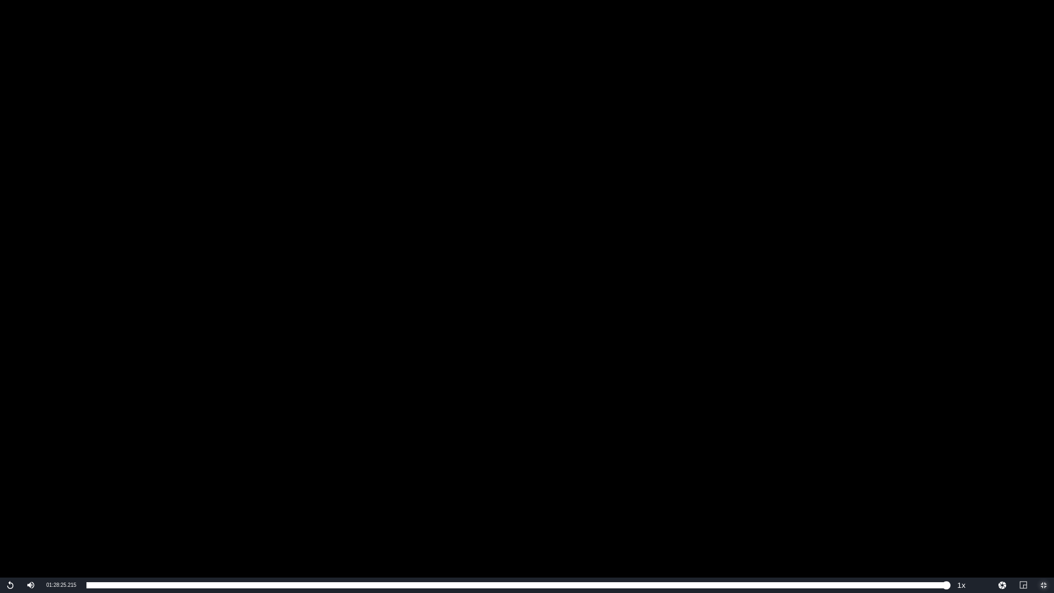
click at [1043, 505] on span "Video Player" at bounding box center [1043, 585] width 0 height 0
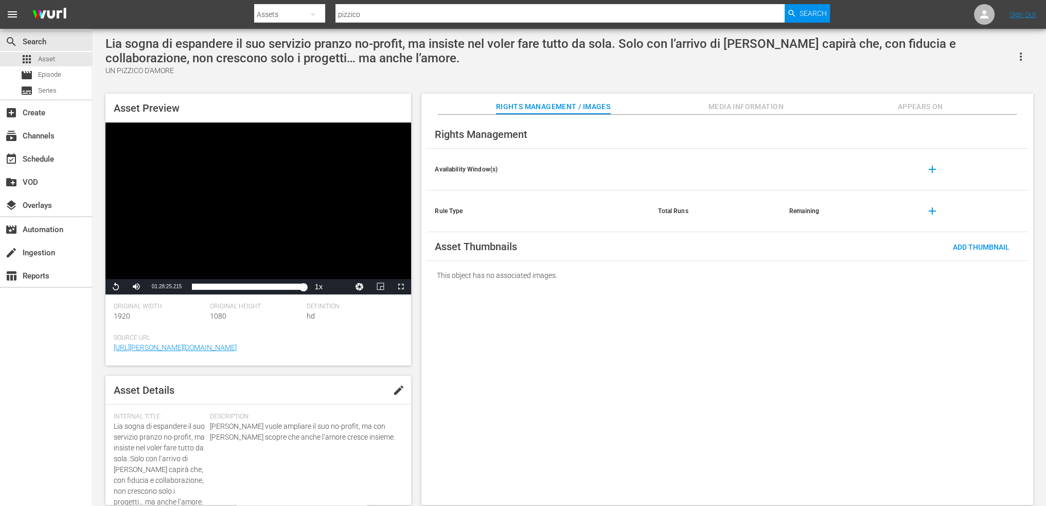
click at [454, 14] on input "pizzico" at bounding box center [559, 14] width 449 height 25
type input "popstar"
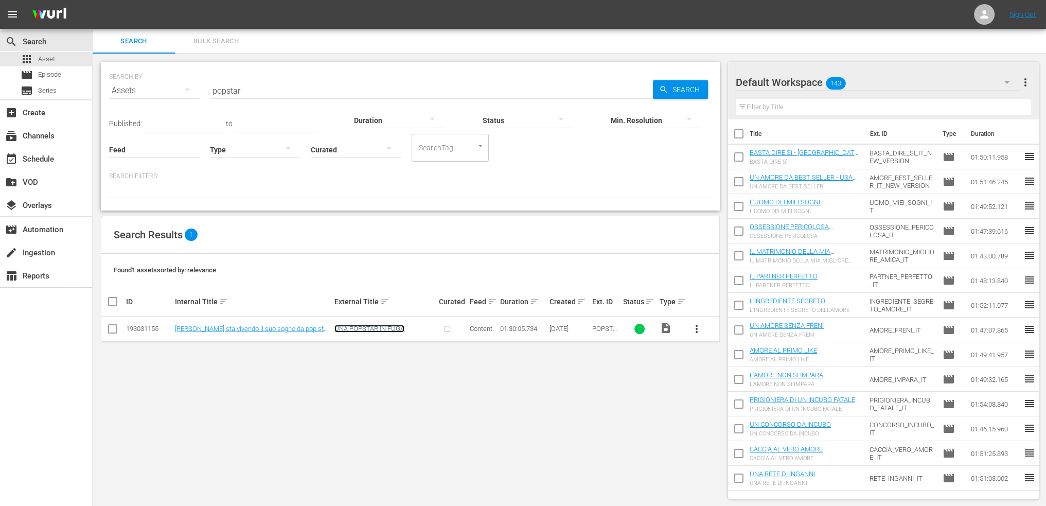
click at [386, 328] on link "UNA POPSTAR IN FUGA" at bounding box center [369, 329] width 70 height 8
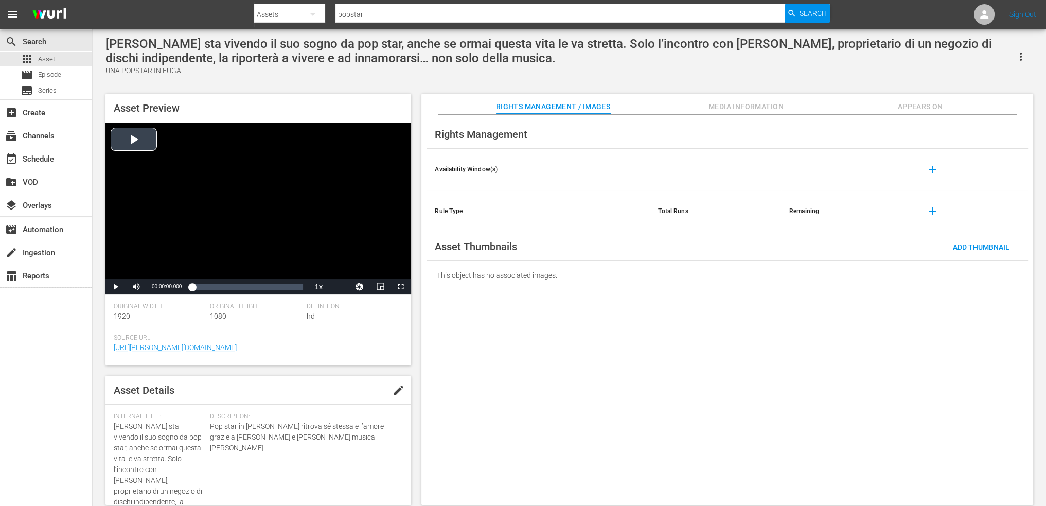
click at [200, 183] on div "Video Player" at bounding box center [258, 200] width 306 height 156
click at [401, 287] on span "Video Player" at bounding box center [401, 287] width 0 height 0
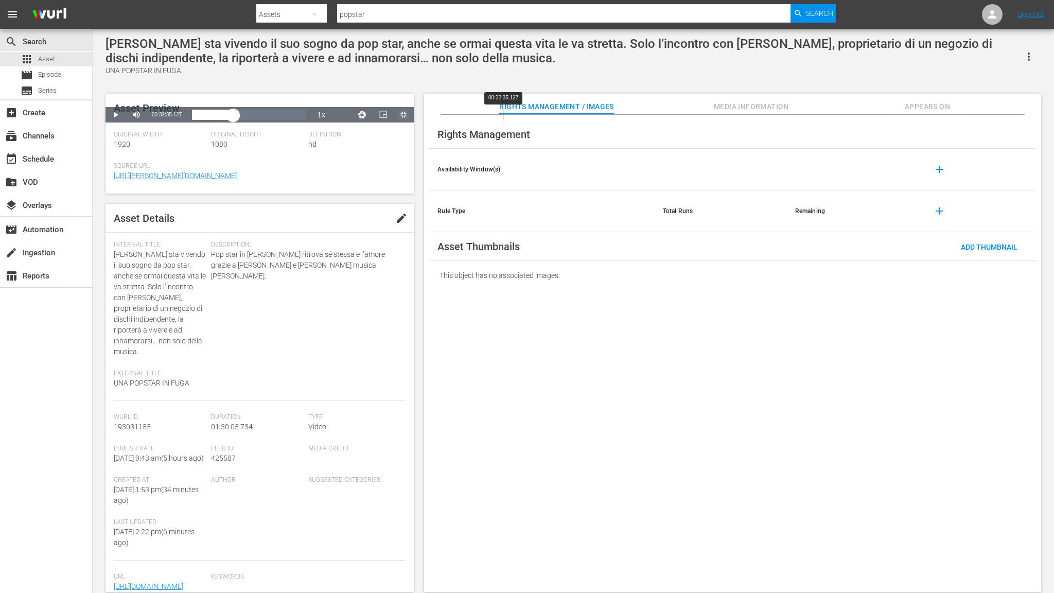
click at [306, 120] on div "Loaded : 0.22% 00:32:35.127 00:00:03.754" at bounding box center [249, 115] width 114 height 10
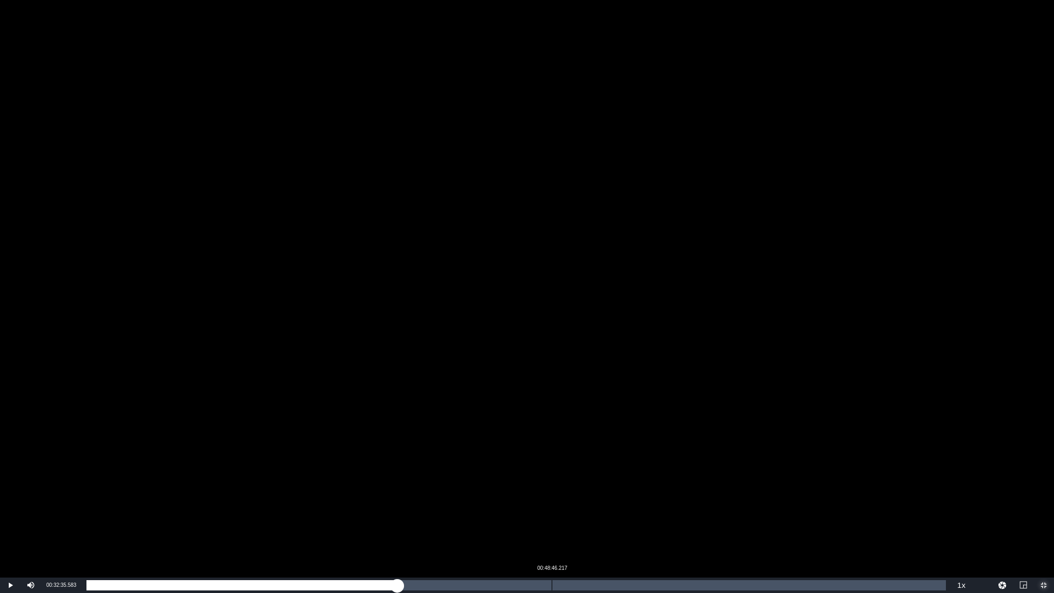
click at [554, 505] on div "Loaded : 36.33% 00:48:46.217 00:32:35.636" at bounding box center [515, 585] width 859 height 10
click at [704, 505] on div "Loaded : 54.55% 01:04:34.648 00:49:03.392" at bounding box center [515, 585] width 859 height 10
click at [811, 505] on div "Loaded : 72.10% 01:15:57.648 01:04:48.580" at bounding box center [515, 585] width 859 height 10
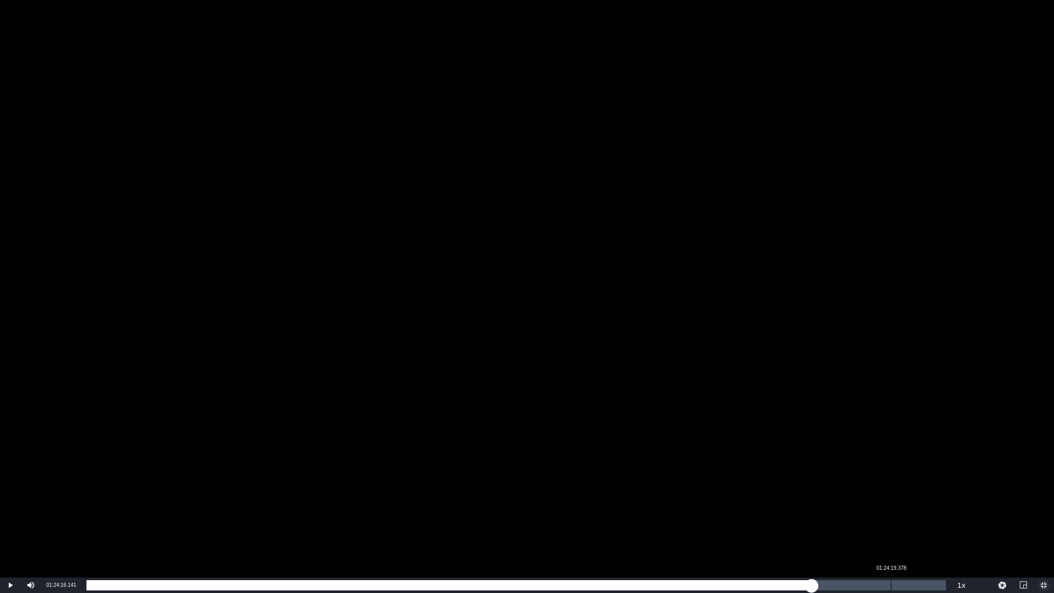
click at [891, 505] on div "01:24:19.378" at bounding box center [891, 585] width 1 height 10
click at [928, 505] on div "01:28:15.677" at bounding box center [928, 585] width 1 height 10
click at [937, 505] on div "Loaded : 97.99% 01:29:10.705 01:28:15.954" at bounding box center [515, 585] width 859 height 10
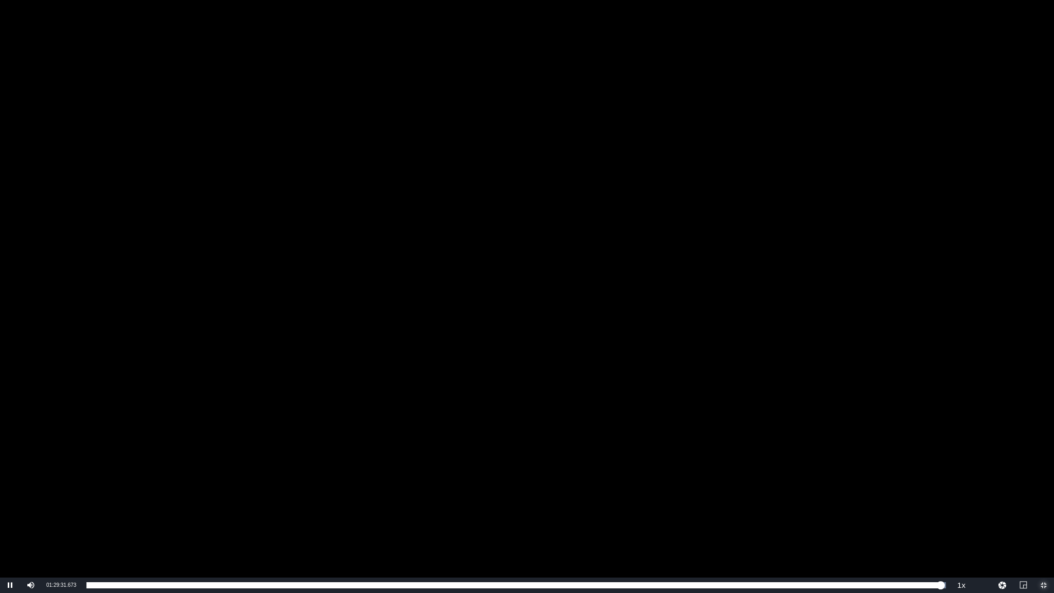
click at [1043, 505] on span "Video Player" at bounding box center [1043, 585] width 0 height 0
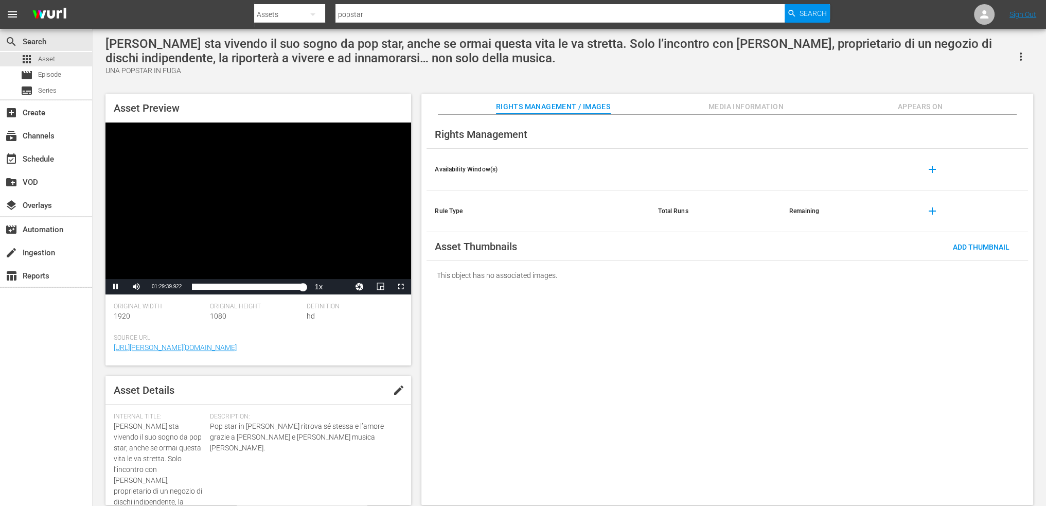
click at [215, 185] on div "Video Player" at bounding box center [258, 200] width 306 height 156
